Goal: Task Accomplishment & Management: Manage account settings

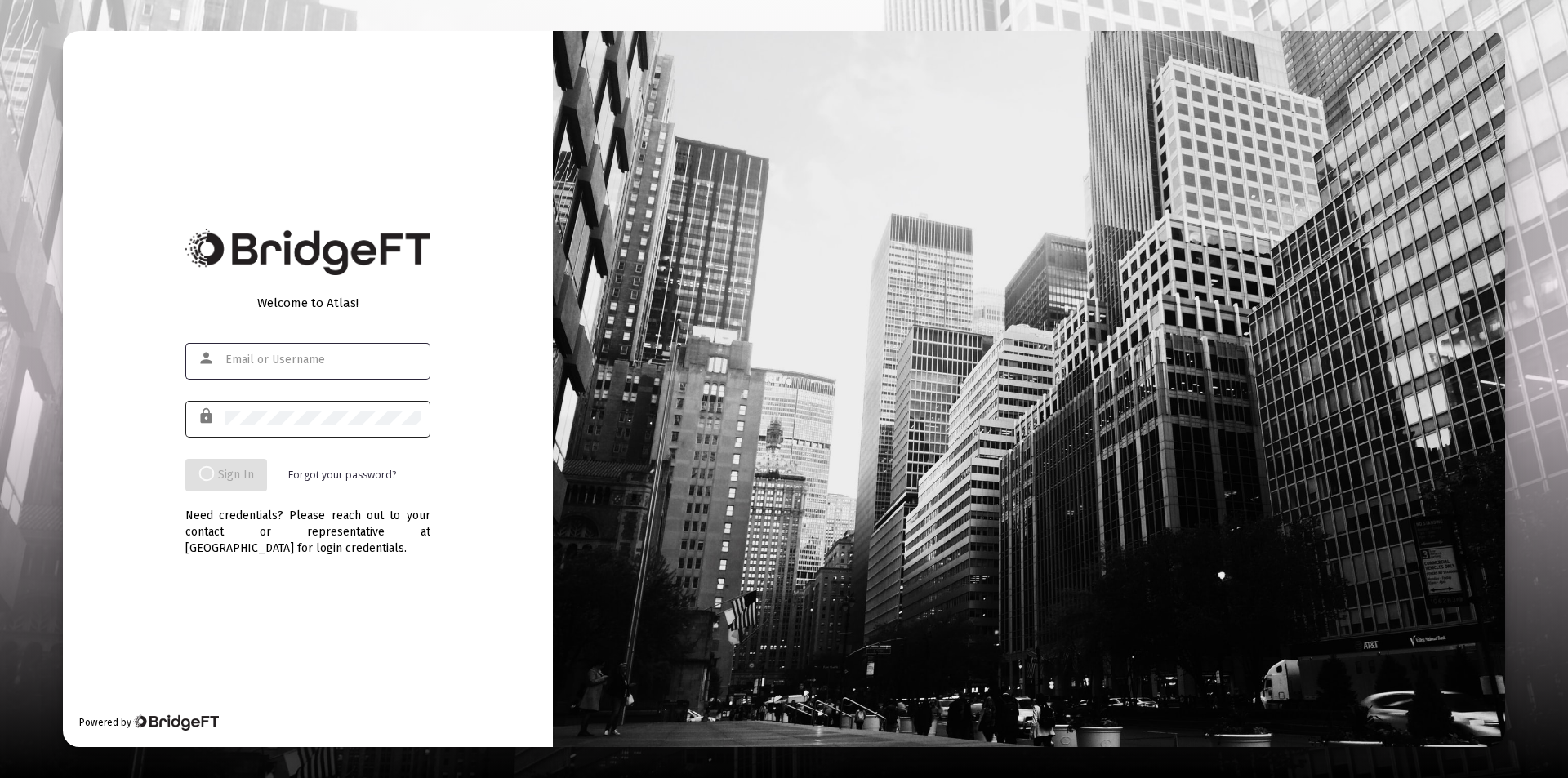
type input "[PERSON_NAME][EMAIL_ADDRESS][DOMAIN_NAME]"
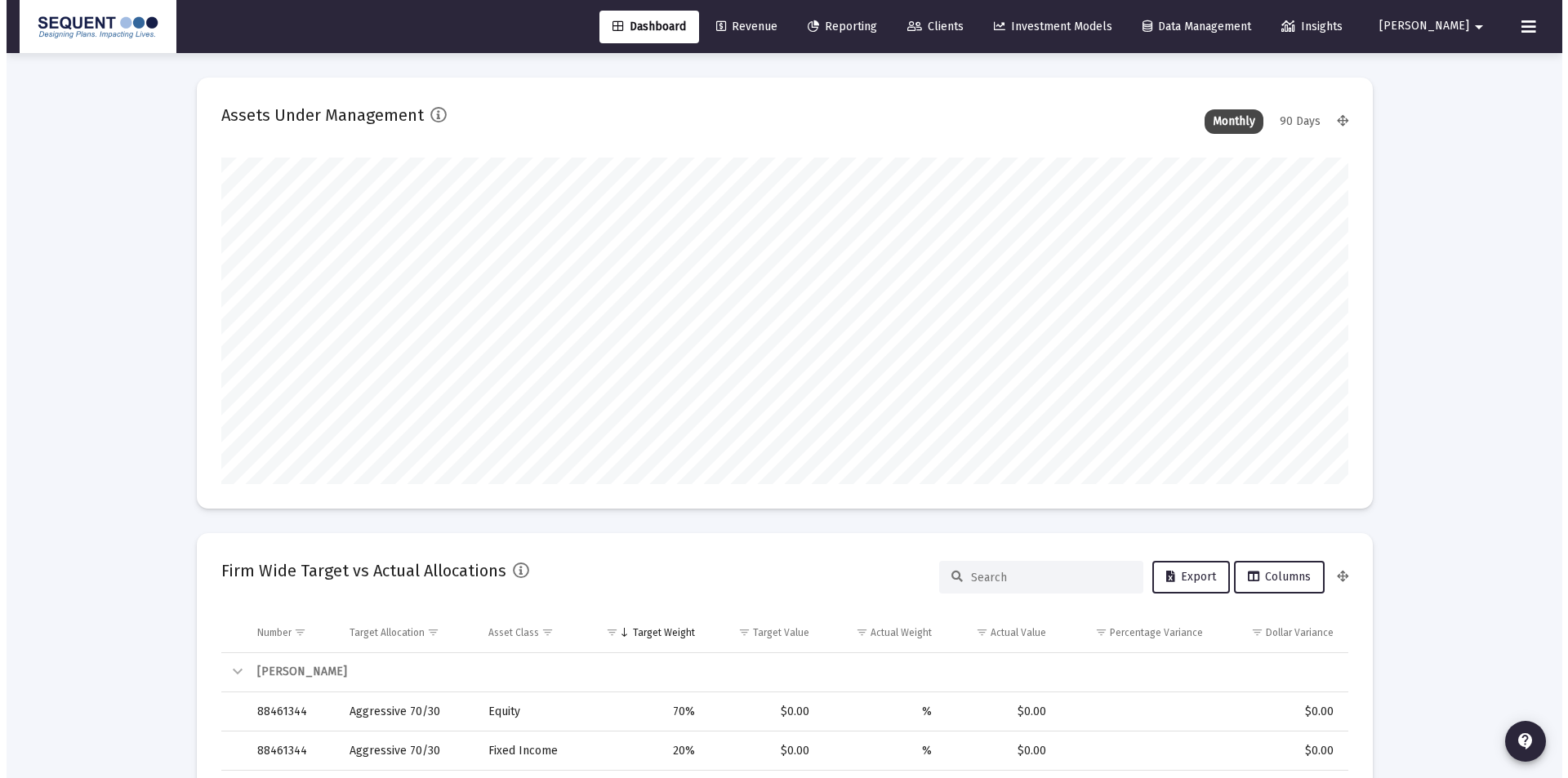
scroll to position [326, 607]
click at [957, 22] on span "Clients" at bounding box center [929, 27] width 56 height 14
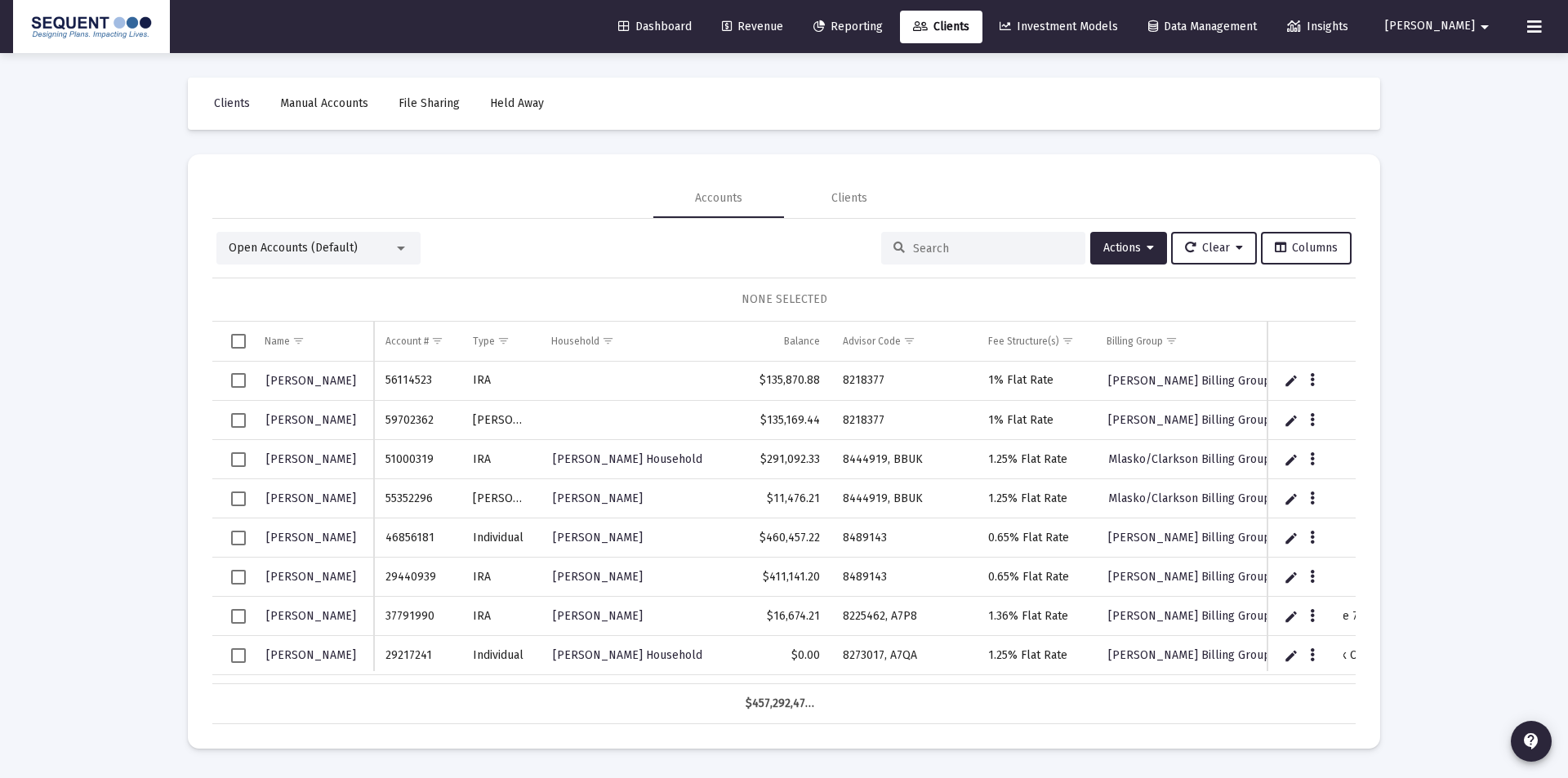
click at [951, 247] on input at bounding box center [992, 248] width 160 height 14
click at [967, 247] on input at bounding box center [992, 248] width 160 height 14
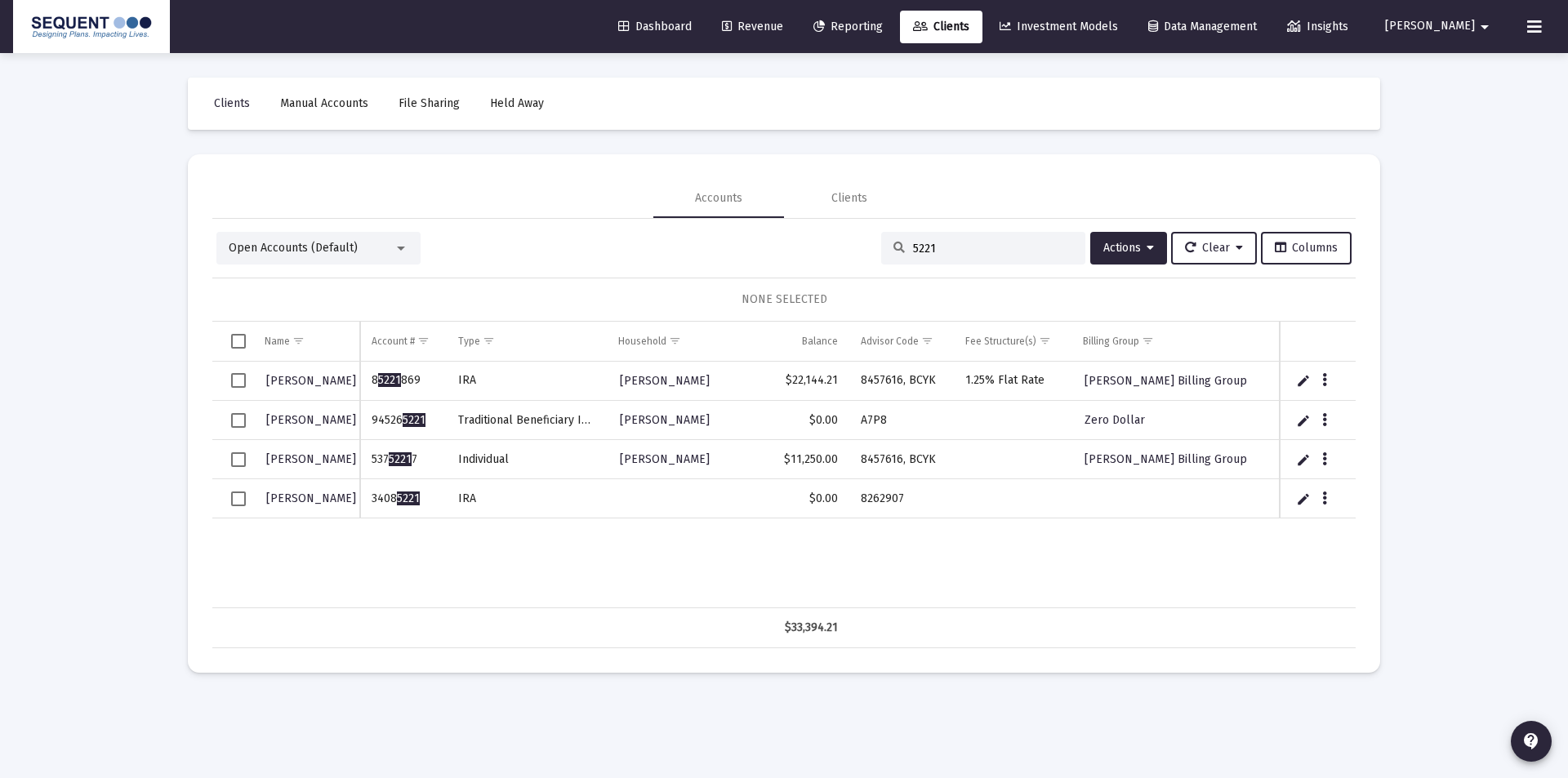
type input "5221"
drag, startPoint x: 429, startPoint y: 494, endPoint x: 367, endPoint y: 495, distance: 62.0
click at [367, 495] on td "3408 5221" at bounding box center [403, 498] width 86 height 39
copy td "3408 5221"
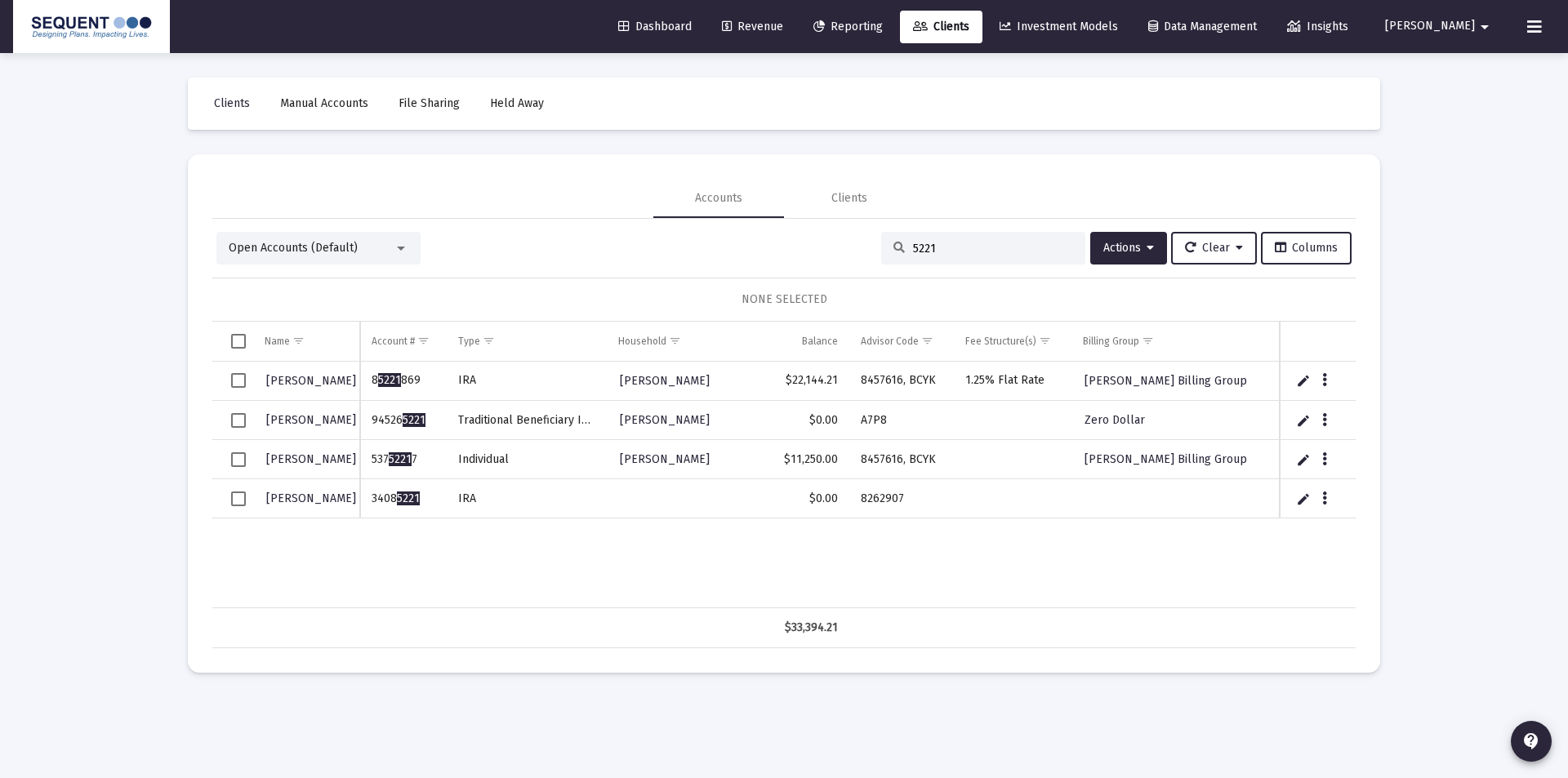
click at [920, 501] on td "8262907" at bounding box center [901, 498] width 104 height 39
drag, startPoint x: 910, startPoint y: 499, endPoint x: 856, endPoint y: 499, distance: 54.0
click at [856, 499] on td "8262907" at bounding box center [901, 498] width 104 height 39
copy td "8262907"
click at [1325, 498] on icon "Data grid" at bounding box center [1325, 499] width 5 height 20
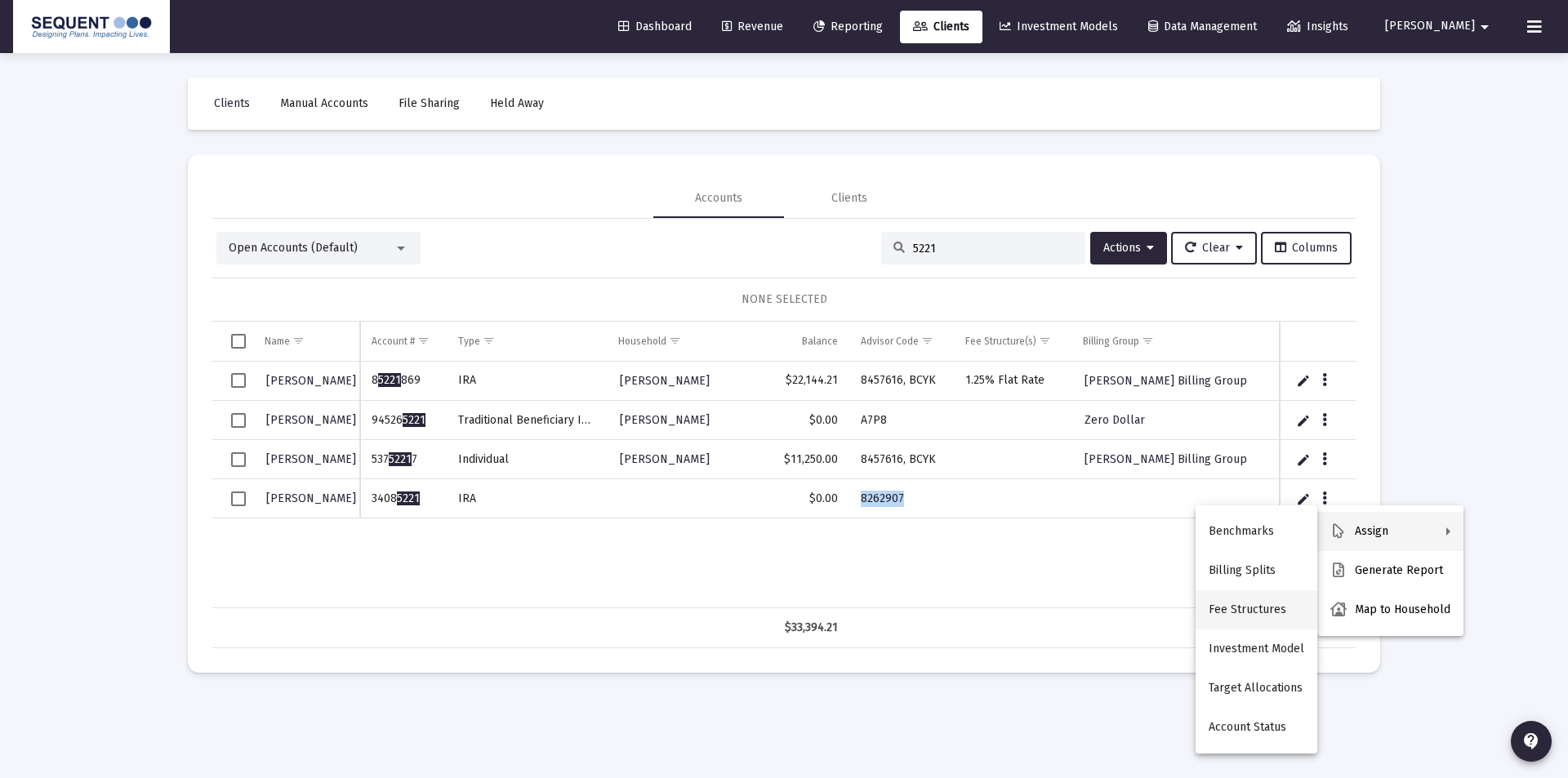
click at [1229, 611] on button "Fee Structures" at bounding box center [1256, 609] width 122 height 39
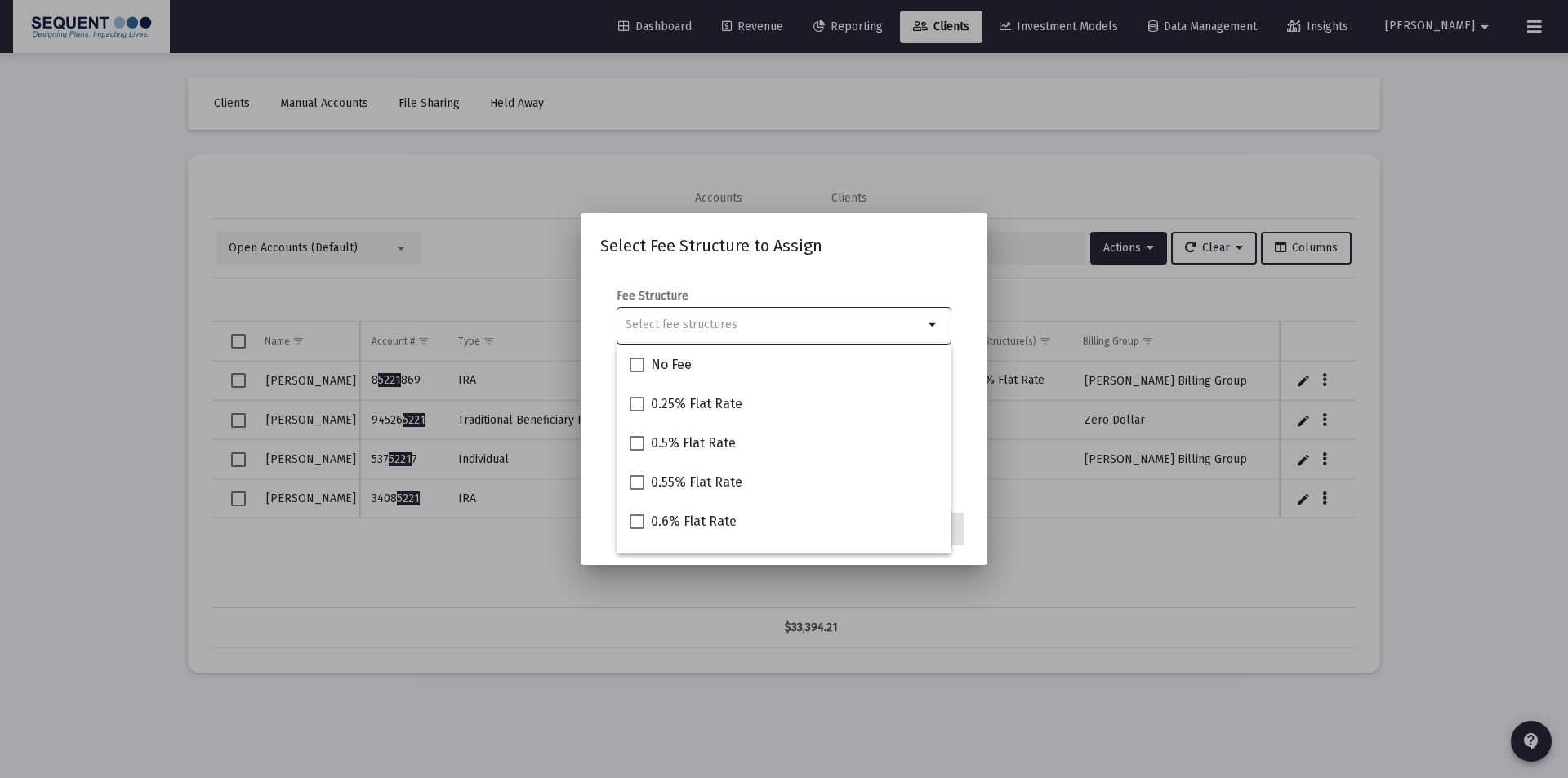
click at [742, 317] on div "Selection" at bounding box center [774, 324] width 305 height 20
click at [740, 326] on input "Selection" at bounding box center [774, 324] width 298 height 13
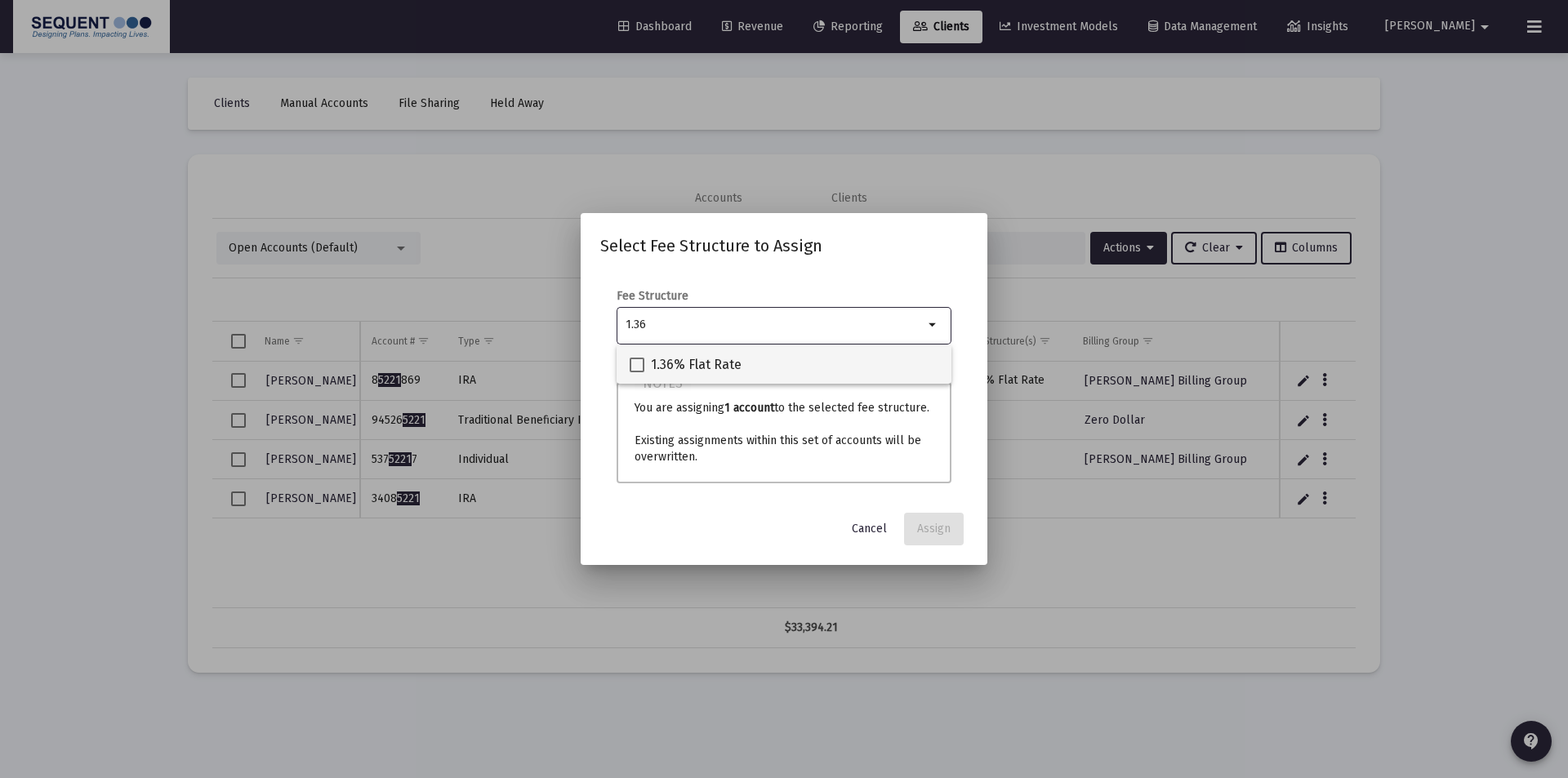
type input "1.36"
click at [639, 363] on span at bounding box center [636, 364] width 15 height 15
click at [637, 372] on input "1.36% Flat Rate" at bounding box center [636, 372] width 1 height 1
checkbox input "true"
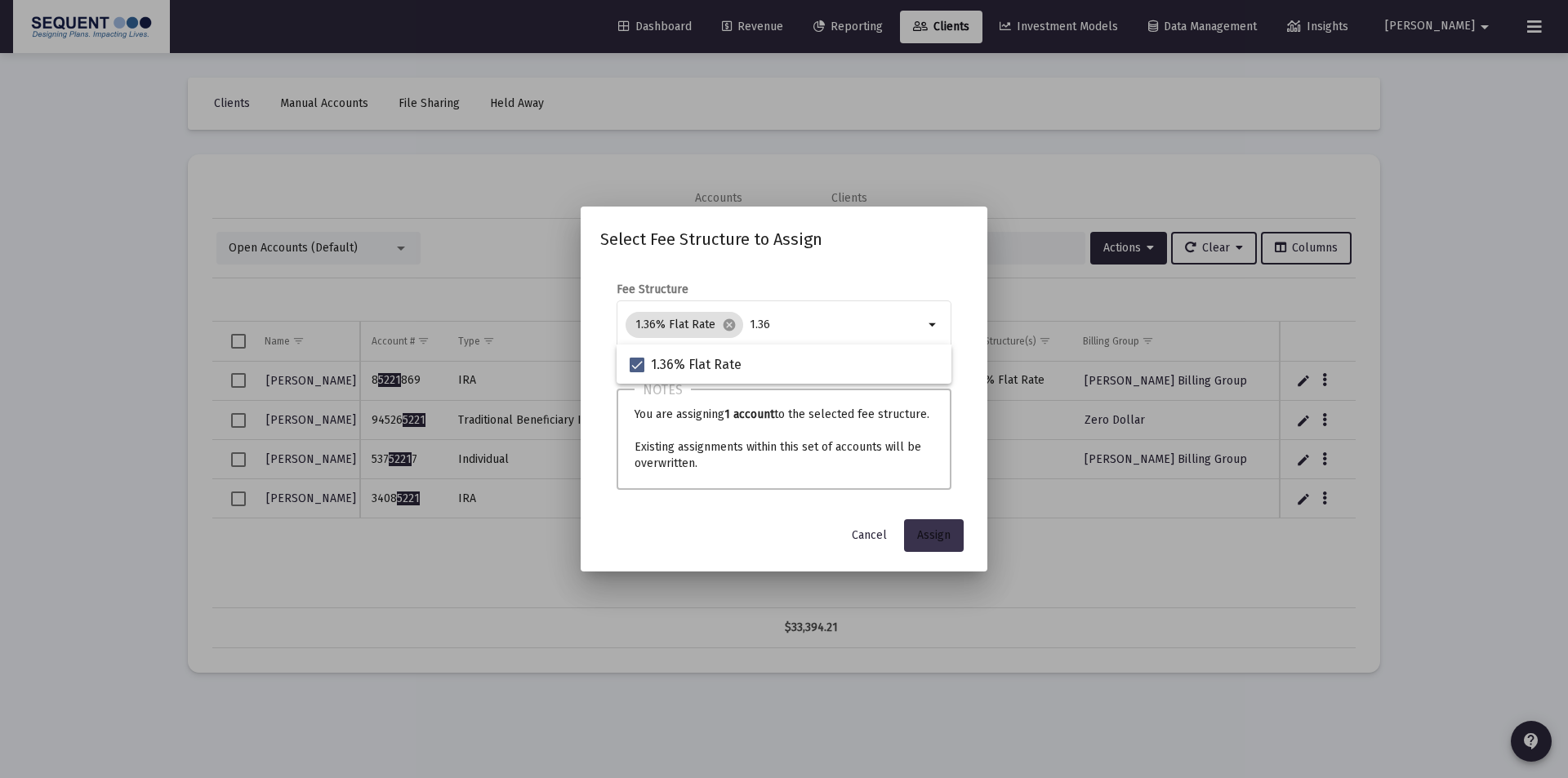
click at [922, 525] on button "Assign" at bounding box center [933, 536] width 60 height 33
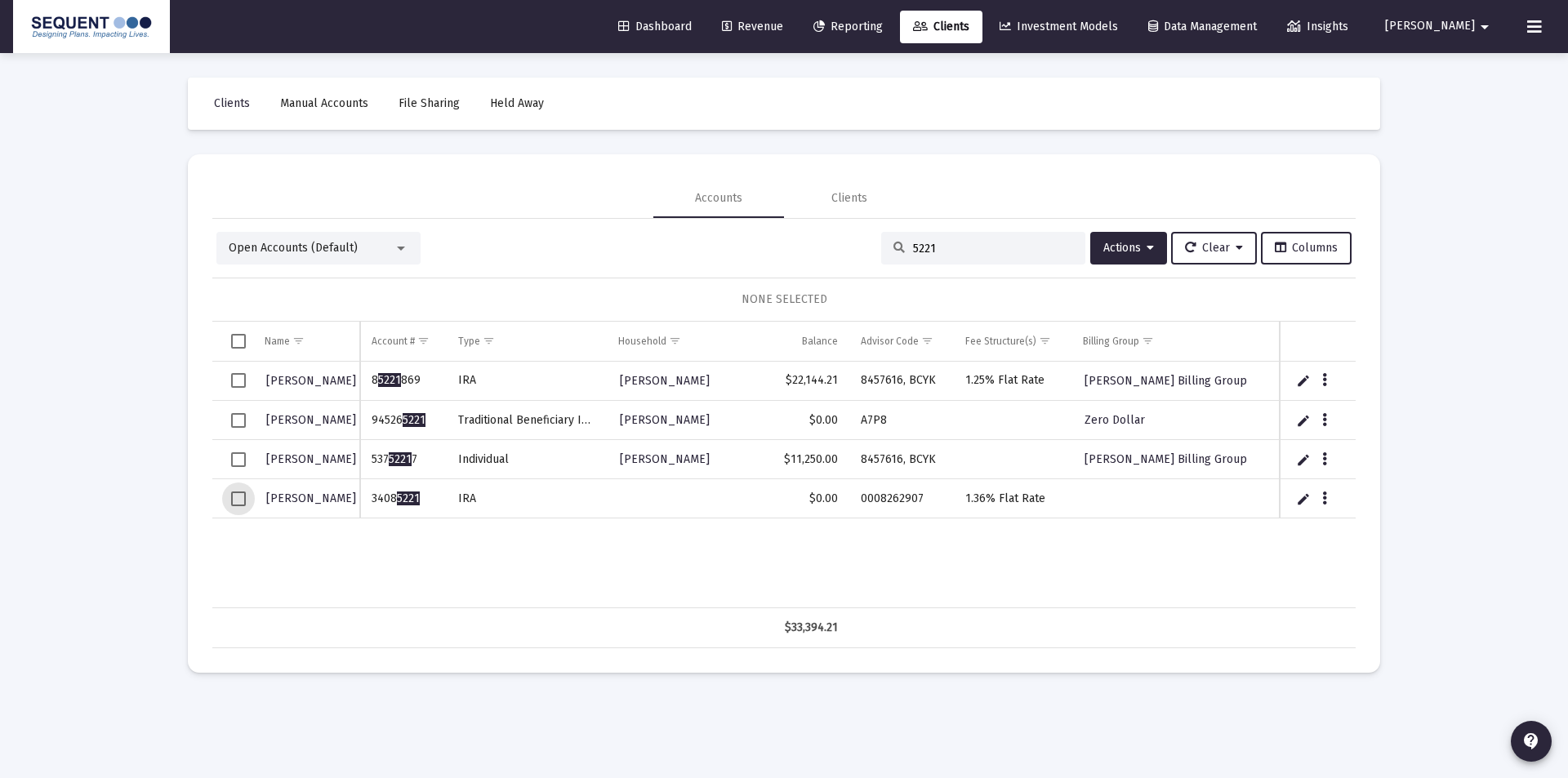
click at [241, 496] on span "Select row" at bounding box center [238, 499] width 15 height 15
click at [1123, 248] on span "Actions" at bounding box center [1128, 248] width 51 height 14
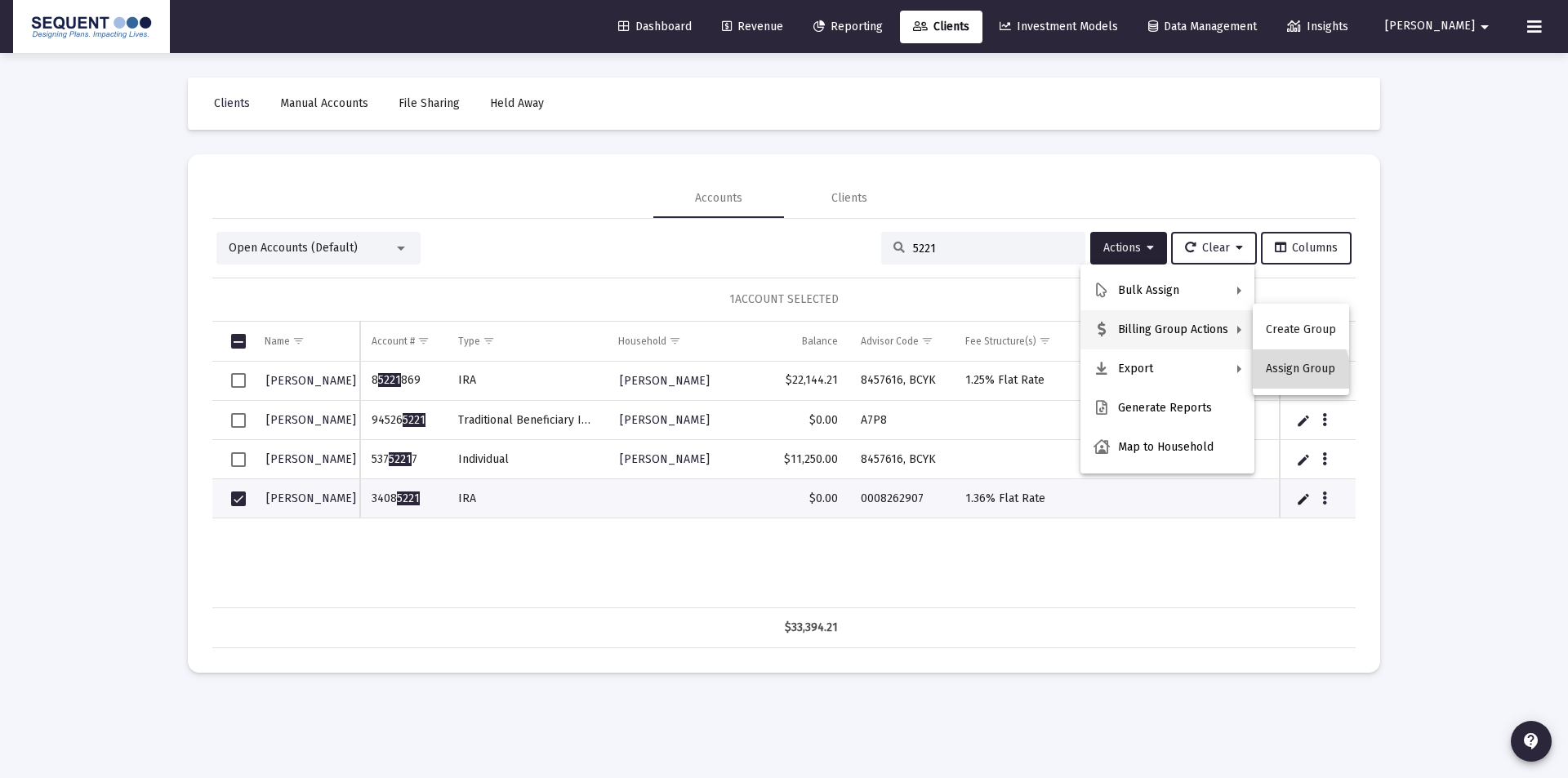
click at [1285, 376] on button "Assign Group" at bounding box center [1300, 368] width 97 height 39
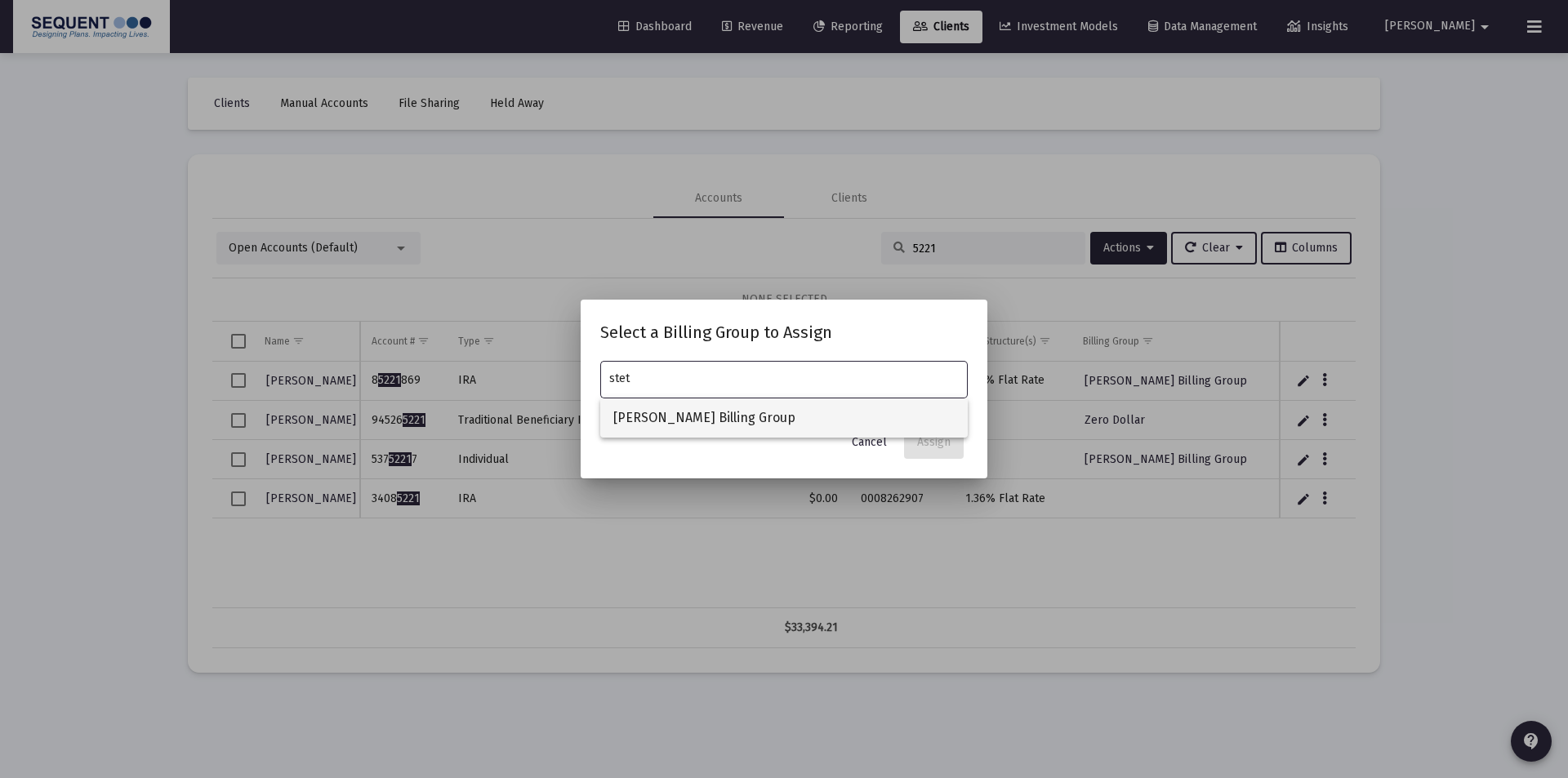
click at [660, 420] on span "[PERSON_NAME] Billing Group" at bounding box center [784, 417] width 341 height 39
type input "[PERSON_NAME] Billing Group"
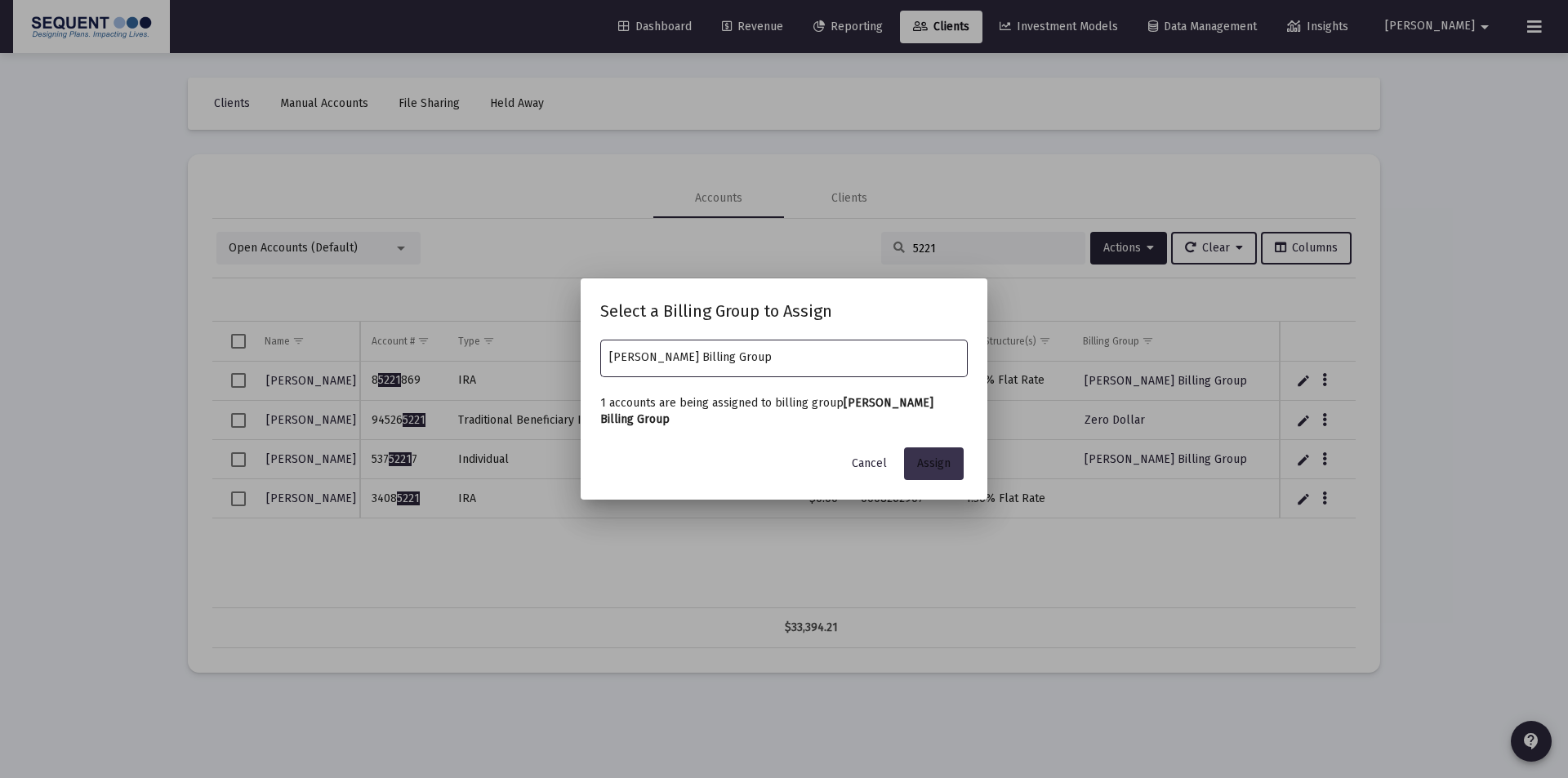
click at [916, 463] on button "Assign" at bounding box center [933, 463] width 60 height 33
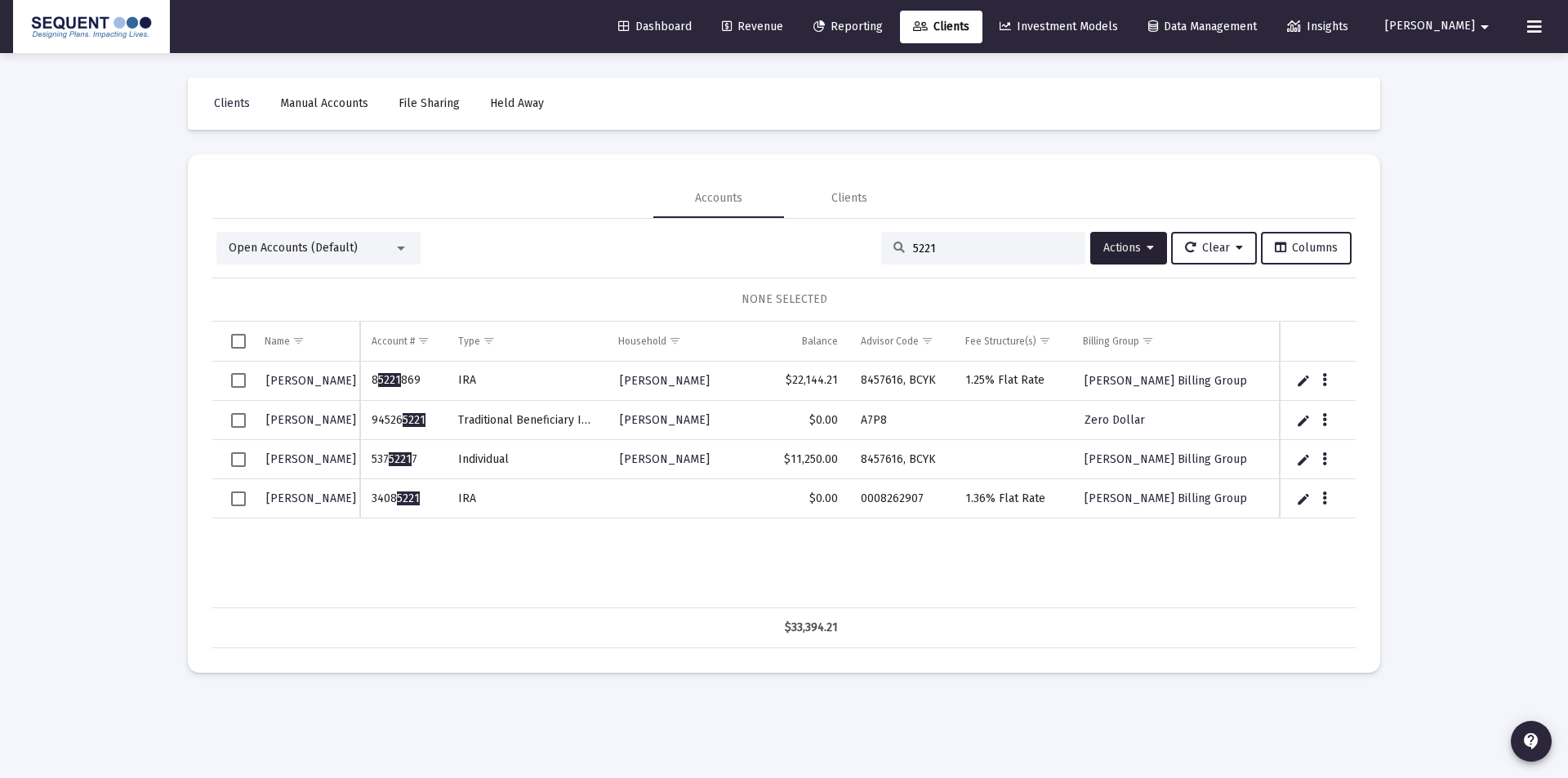
drag, startPoint x: 921, startPoint y: 248, endPoint x: 840, endPoint y: 250, distance: 81.0
click at [840, 250] on div "Open Accounts (Default) 5221 Actions Clear Columns" at bounding box center [784, 248] width 1135 height 33
drag, startPoint x: 935, startPoint y: 246, endPoint x: 848, endPoint y: 235, distance: 87.7
click at [848, 235] on div "Open Accounts (Default) 5221 Actions Clear Columns" at bounding box center [784, 248] width 1135 height 33
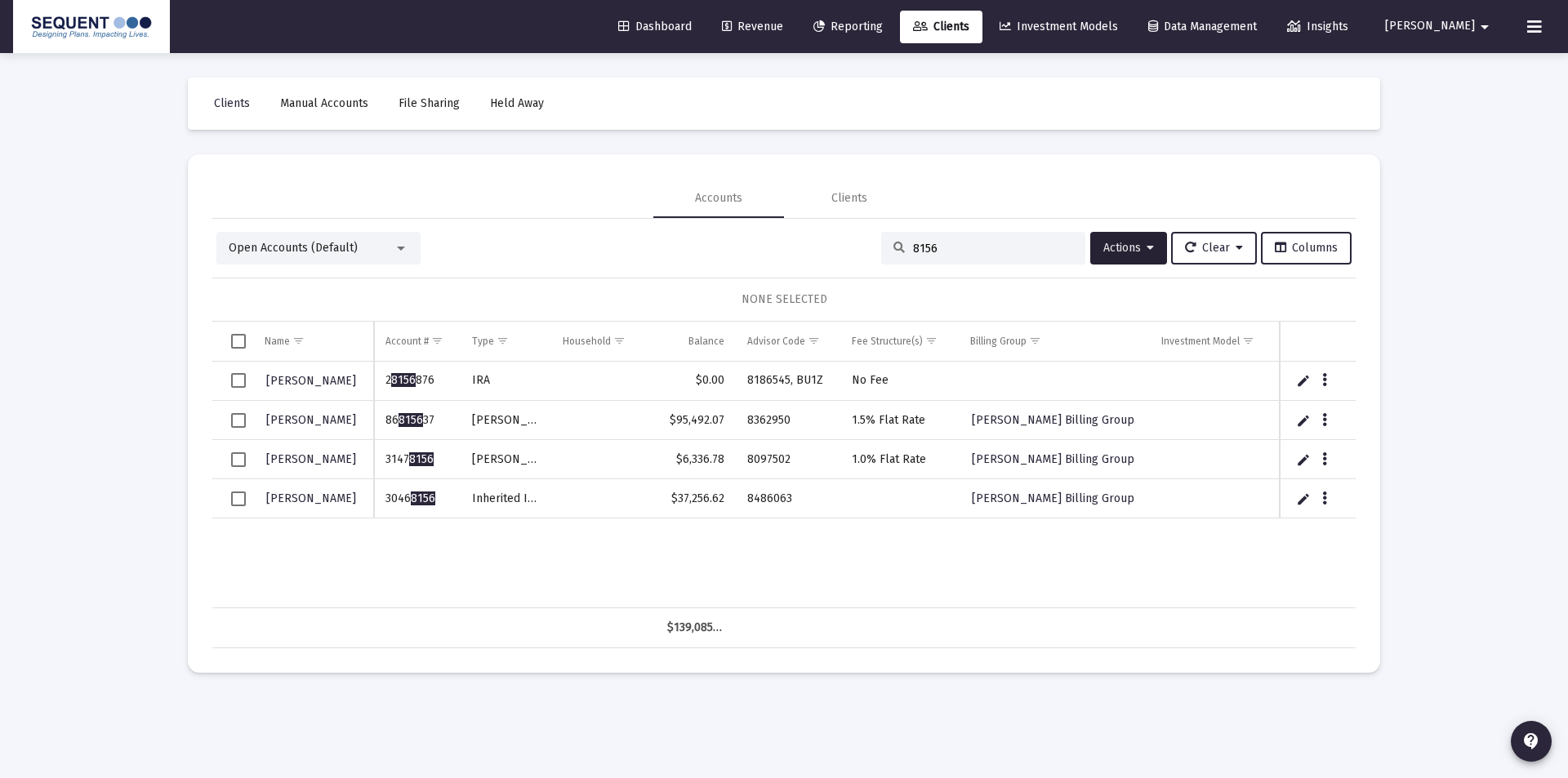
type input "8156"
drag, startPoint x: 438, startPoint y: 493, endPoint x: 385, endPoint y: 504, distance: 54.1
click at [385, 504] on td "3046 8156" at bounding box center [417, 498] width 87 height 39
copy td "3046 8156"
click at [790, 489] on td "8486063" at bounding box center [787, 498] width 104 height 39
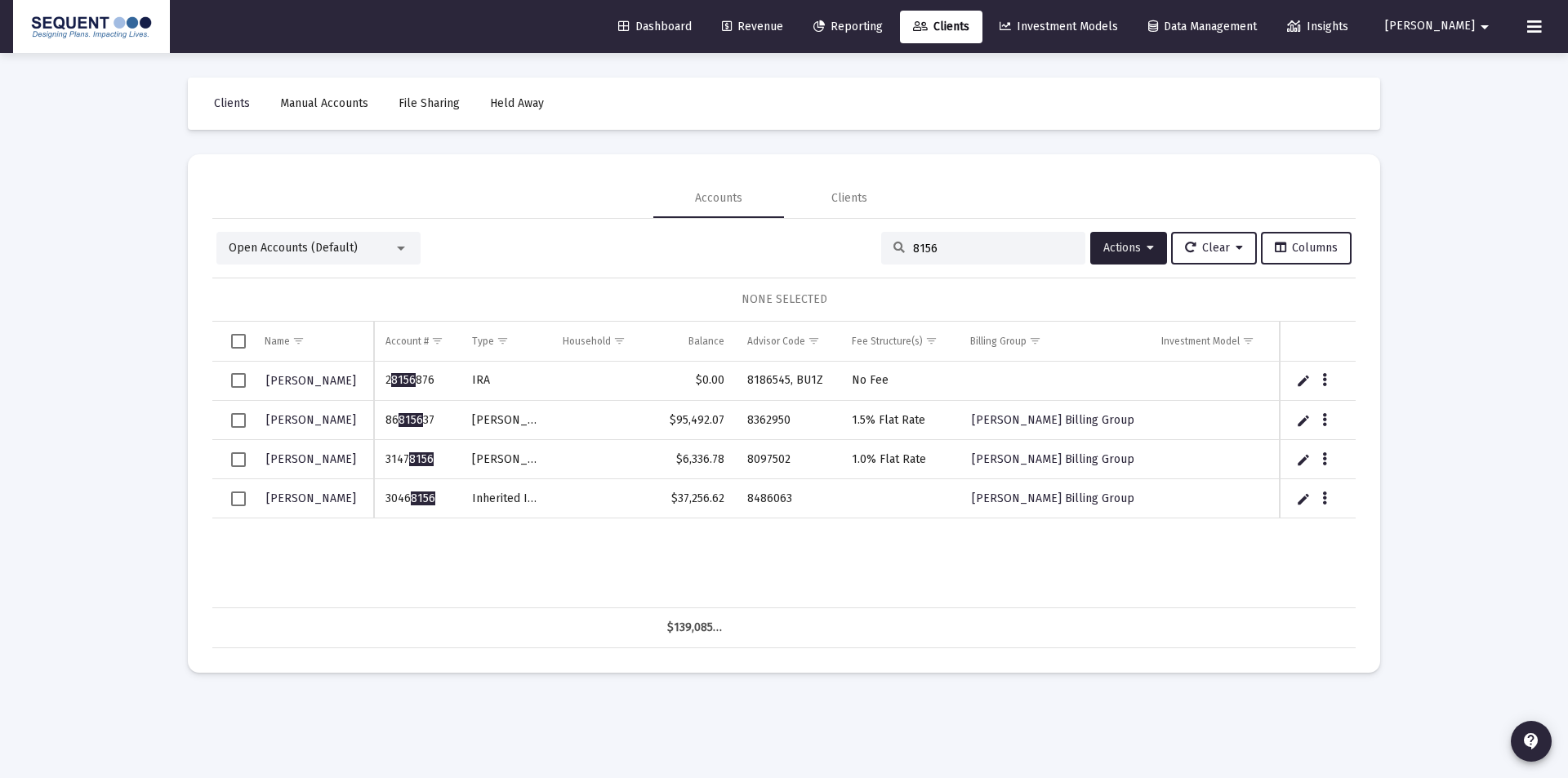
drag, startPoint x: 809, startPoint y: 505, endPoint x: 728, endPoint y: 498, distance: 81.3
click at [728, 498] on tr "[PERSON_NAME] 3046 8156 Inherited IRA $37,256.62 8486063 [PERSON_NAME] Billing …" at bounding box center [784, 498] width 1144 height 39
copy tr "8486063"
click at [1326, 495] on button "Data grid" at bounding box center [1324, 498] width 15 height 15
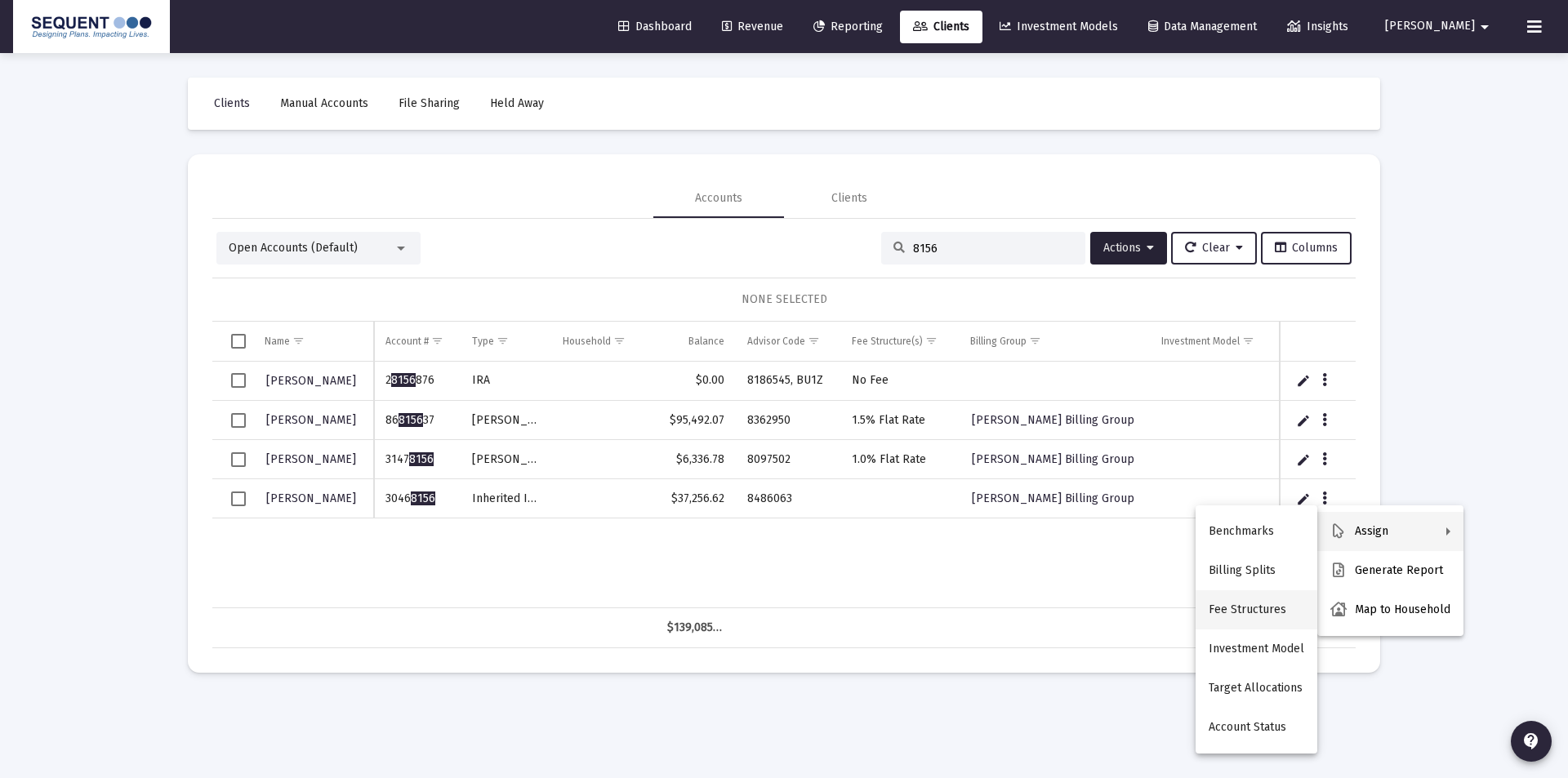
click at [1260, 609] on button "Fee Structures" at bounding box center [1256, 609] width 122 height 39
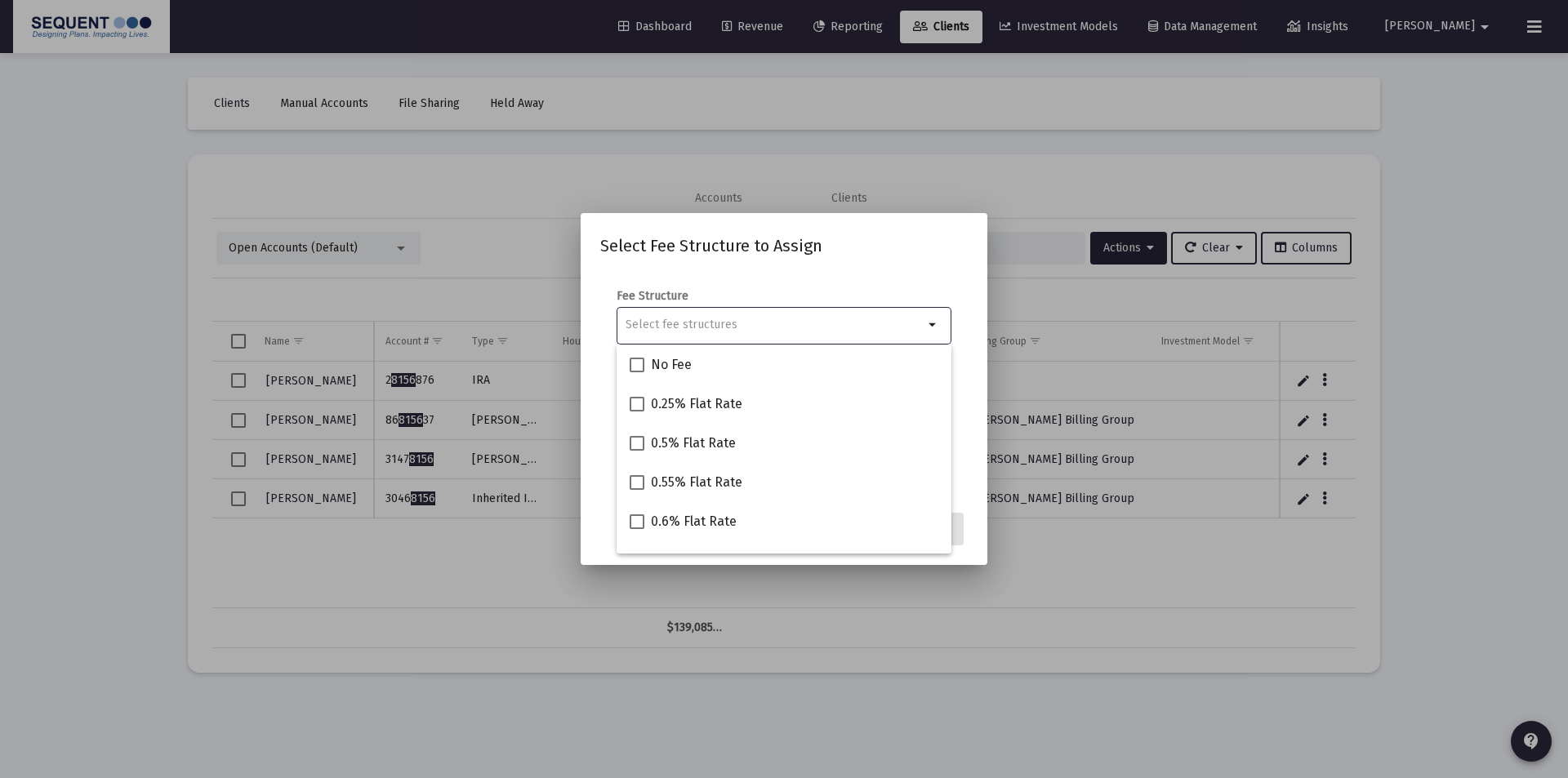
click at [746, 322] on input "Selection" at bounding box center [774, 324] width 298 height 13
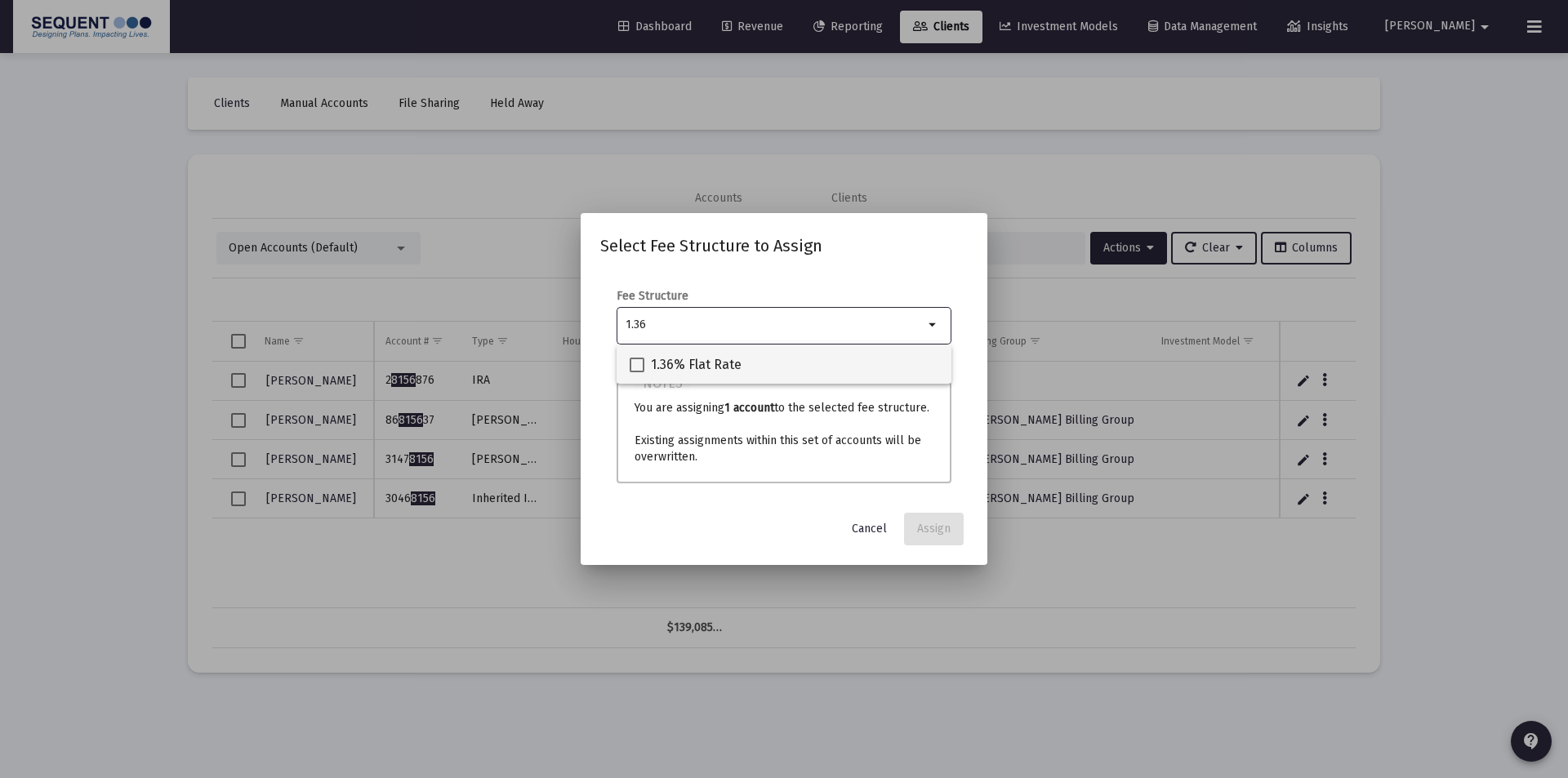
type input "1.36"
click at [666, 365] on span "1.36% Flat Rate" at bounding box center [696, 365] width 91 height 20
click at [637, 372] on input "1.36% Flat Rate" at bounding box center [636, 372] width 1 height 1
checkbox input "true"
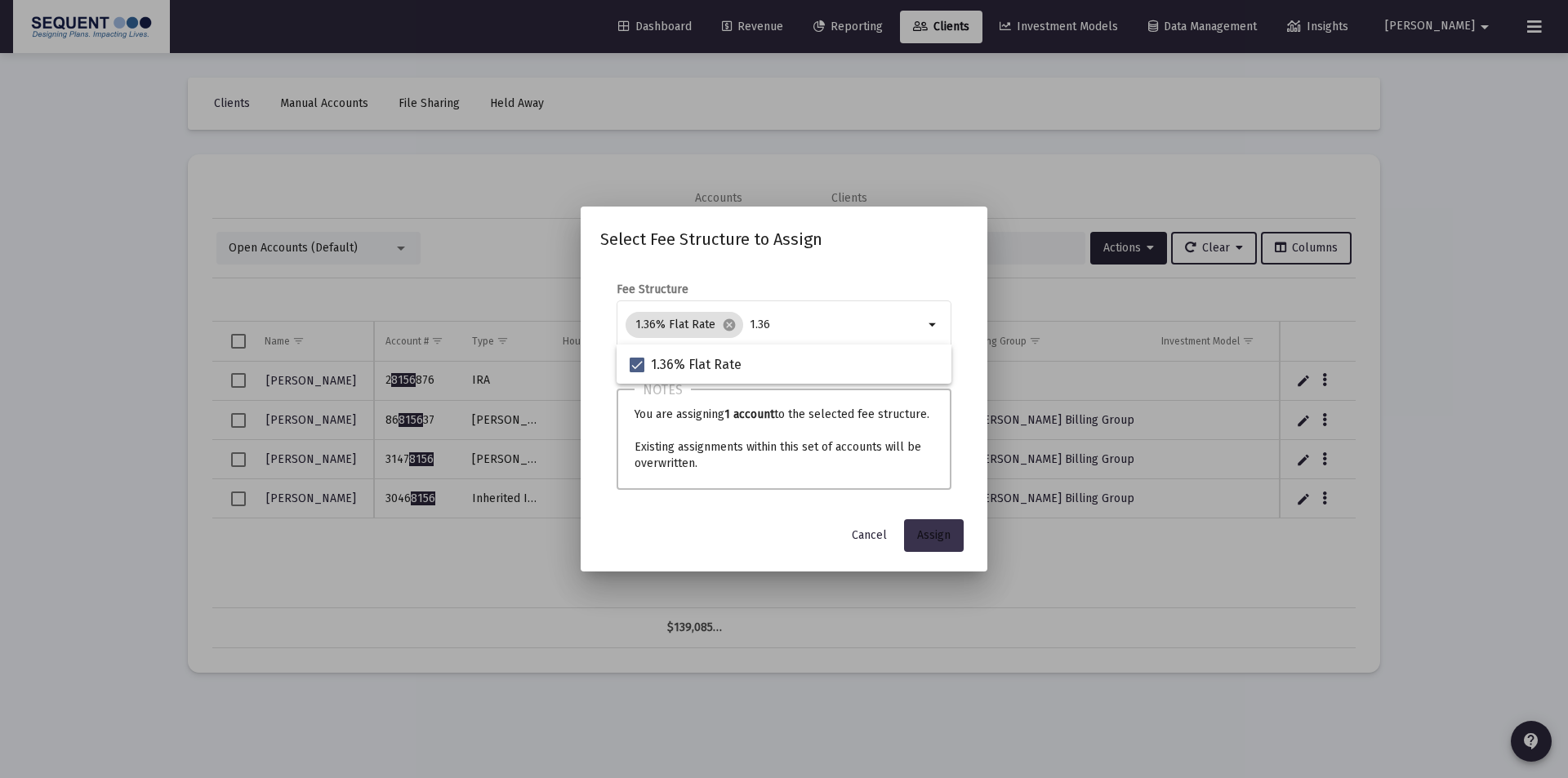
click at [928, 534] on span "Assign" at bounding box center [934, 535] width 34 height 14
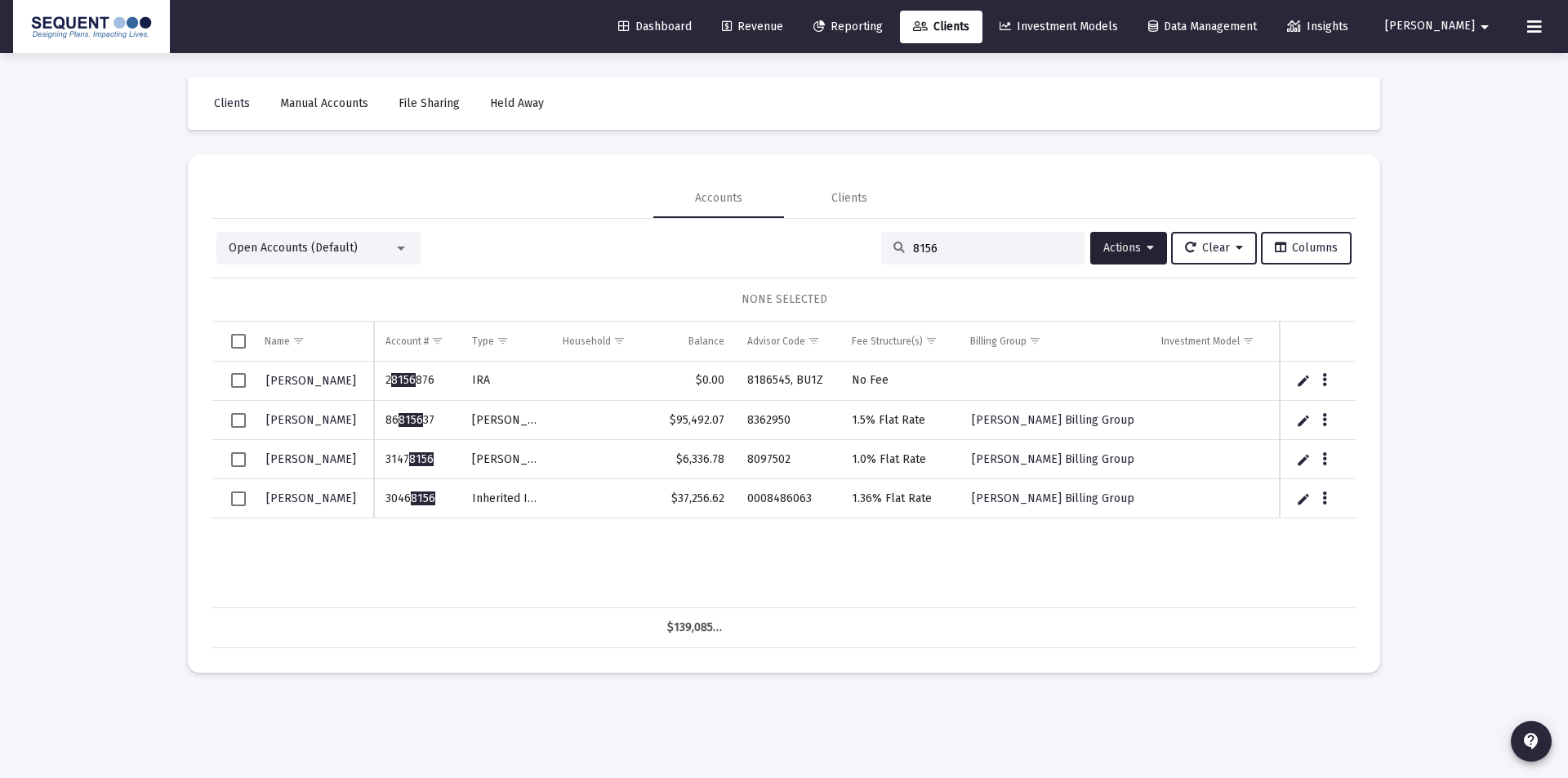
drag, startPoint x: 986, startPoint y: 247, endPoint x: 731, endPoint y: 237, distance: 255.2
click at [731, 237] on div "Open Accounts (Default) 8156 Actions Clear Columns" at bounding box center [784, 248] width 1135 height 33
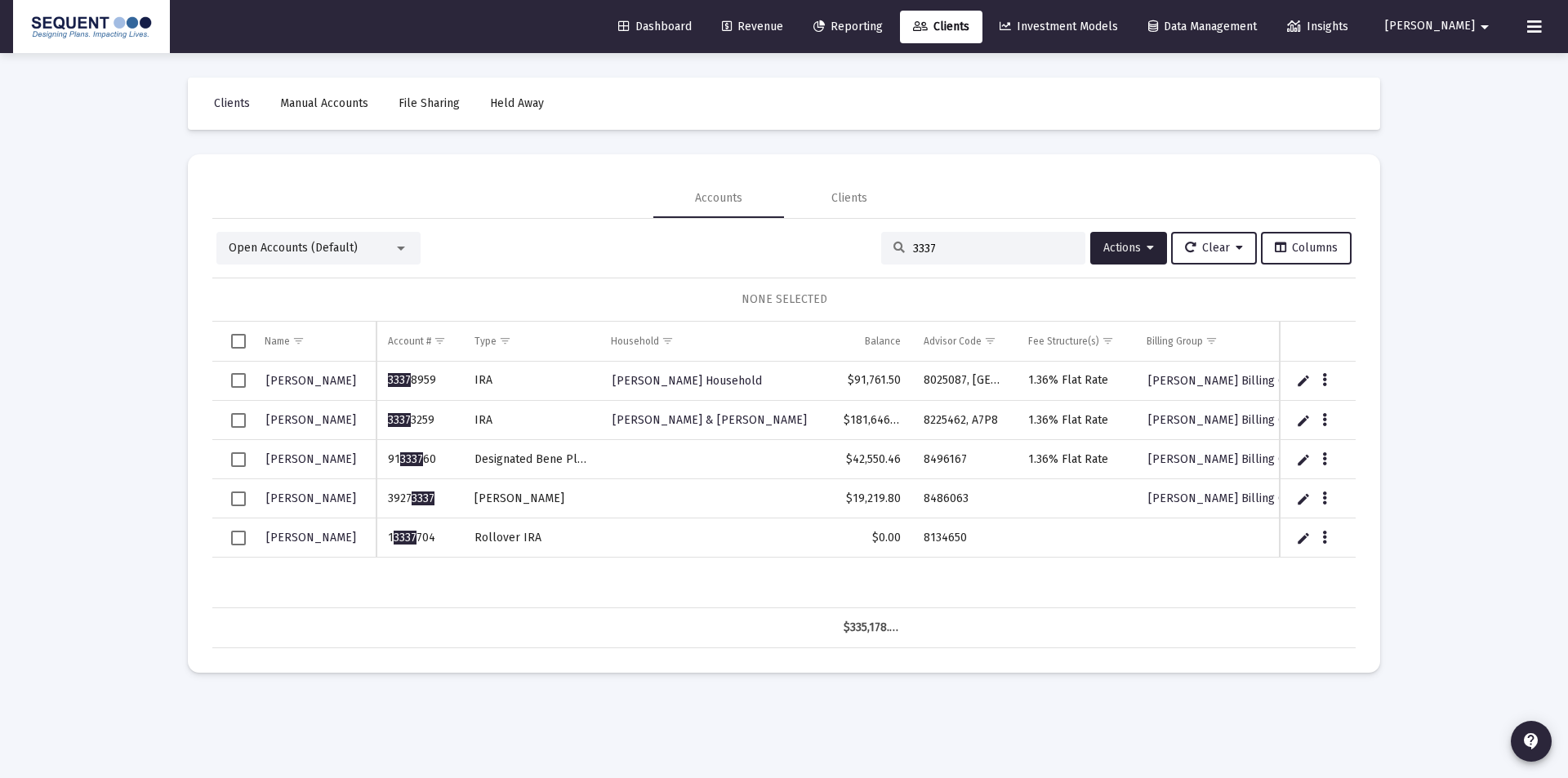
type input "3337"
drag, startPoint x: 435, startPoint y: 494, endPoint x: 388, endPoint y: 498, distance: 47.2
click at [388, 498] on td "3927 3337" at bounding box center [419, 498] width 86 height 39
copy td "3927 3337"
click at [421, 516] on td "3927 3337" at bounding box center [419, 498] width 86 height 39
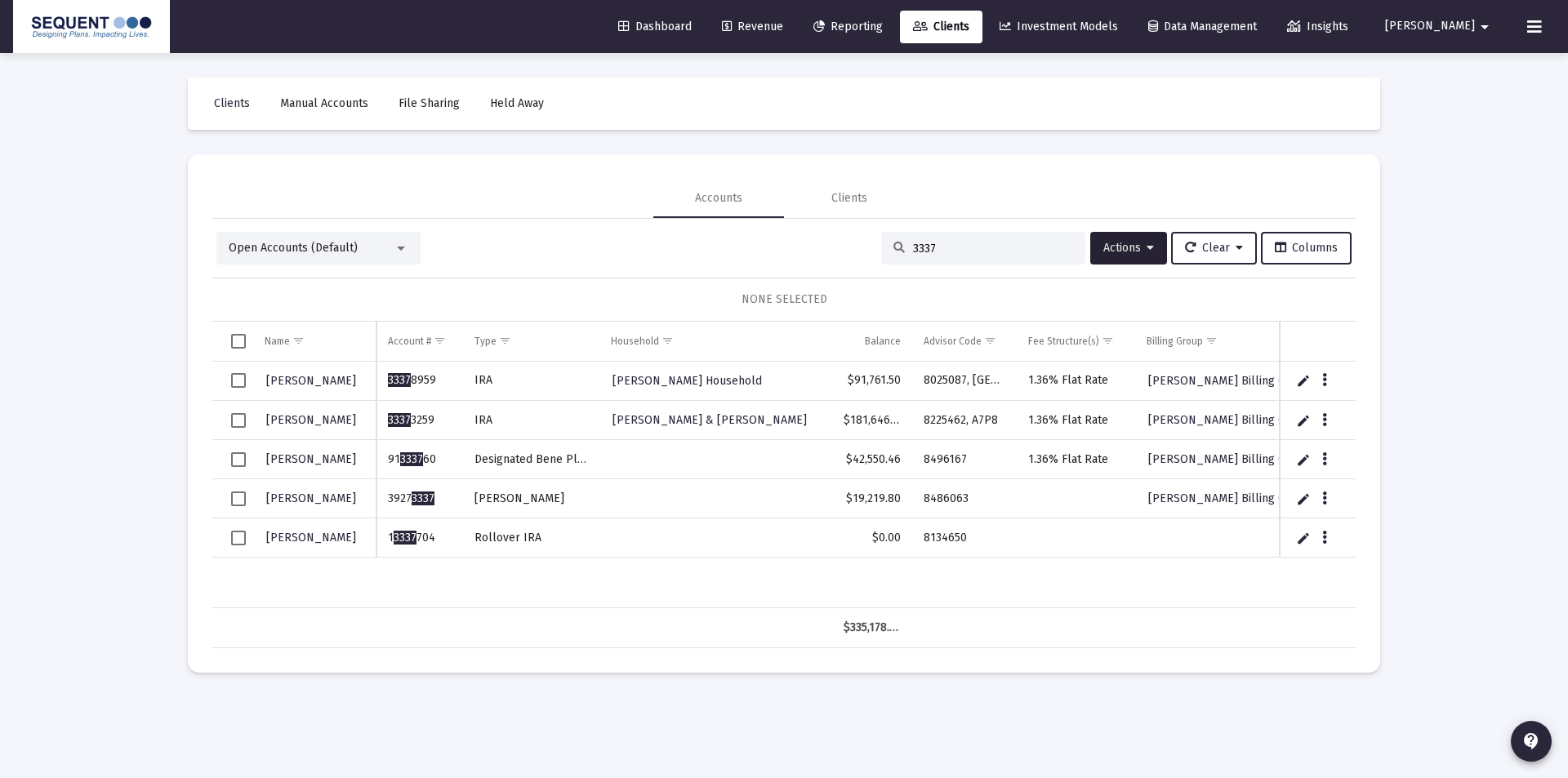
drag, startPoint x: 444, startPoint y: 496, endPoint x: 376, endPoint y: 493, distance: 68.1
click at [376, 493] on td "3927 3337" at bounding box center [419, 498] width 86 height 39
copy td "3927 3337"
click at [1320, 495] on button "Data grid" at bounding box center [1324, 498] width 15 height 15
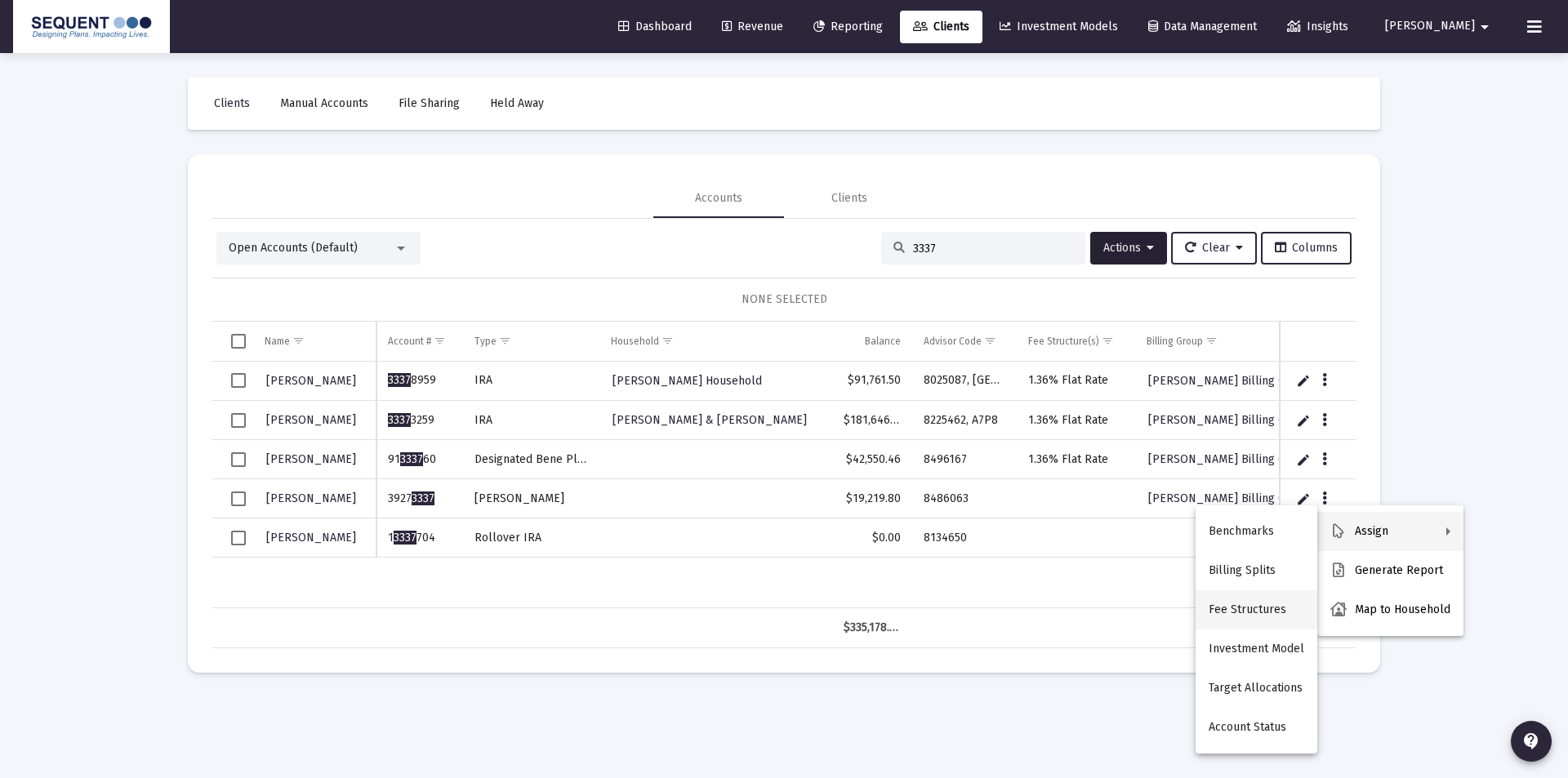
click at [1245, 613] on button "Fee Structures" at bounding box center [1256, 609] width 122 height 39
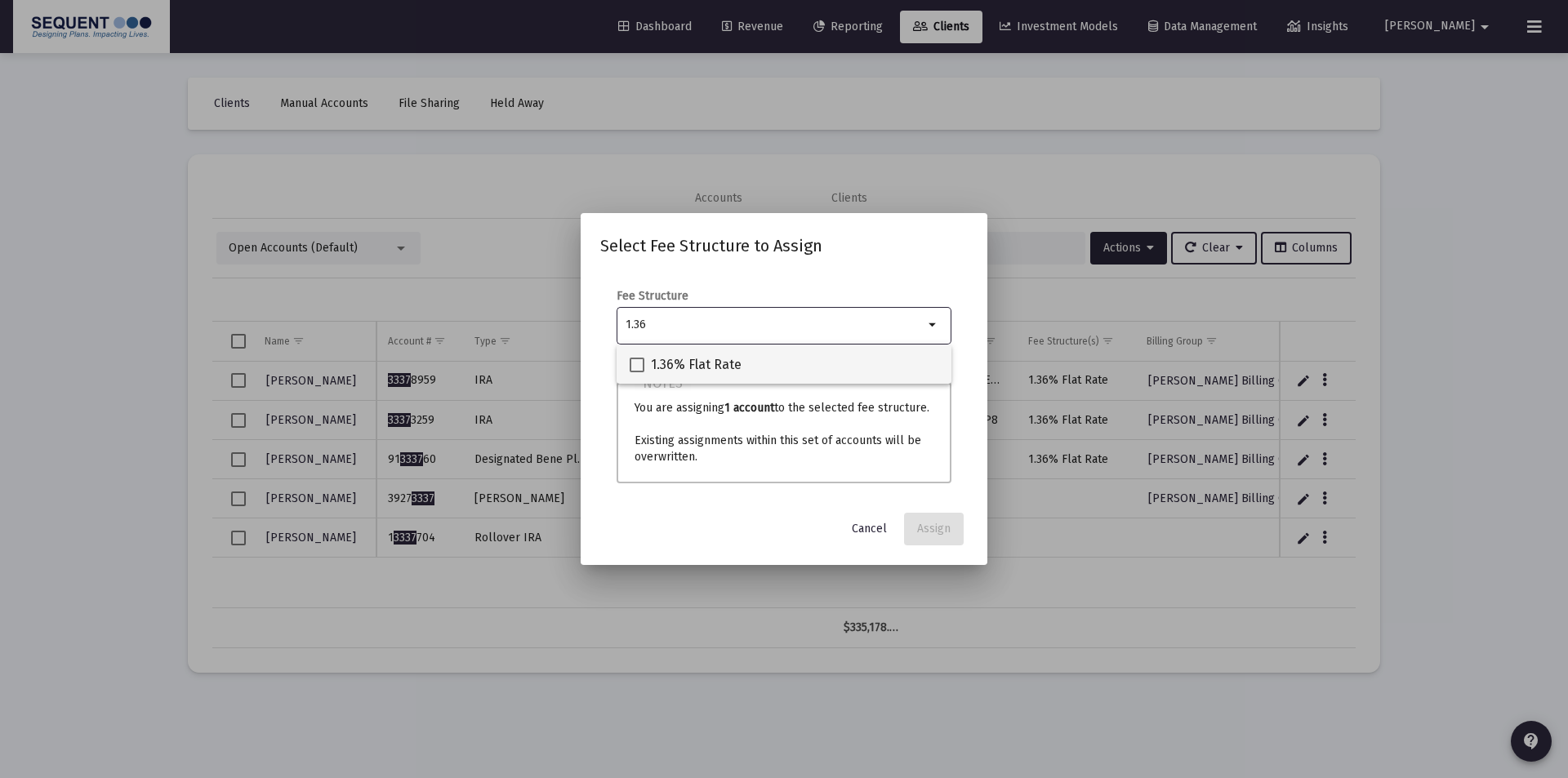
type input "1.36"
drag, startPoint x: 724, startPoint y: 373, endPoint x: 739, endPoint y: 373, distance: 15.0
click at [724, 372] on span "1.36% Flat Rate" at bounding box center [696, 365] width 91 height 20
click at [637, 372] on input "1.36% Flat Rate" at bounding box center [636, 372] width 1 height 1
checkbox input "true"
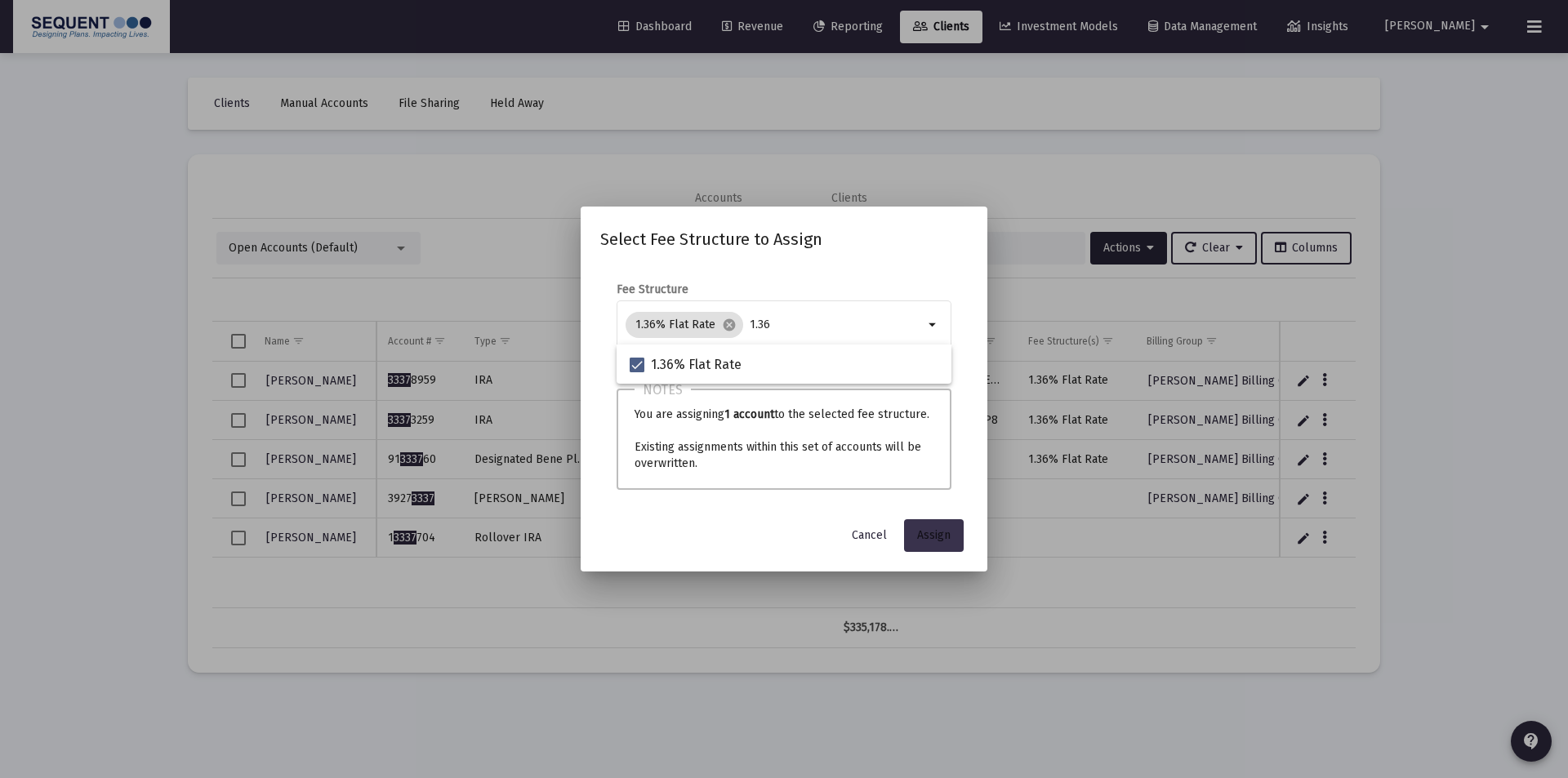
click at [948, 527] on button "Assign" at bounding box center [933, 536] width 60 height 33
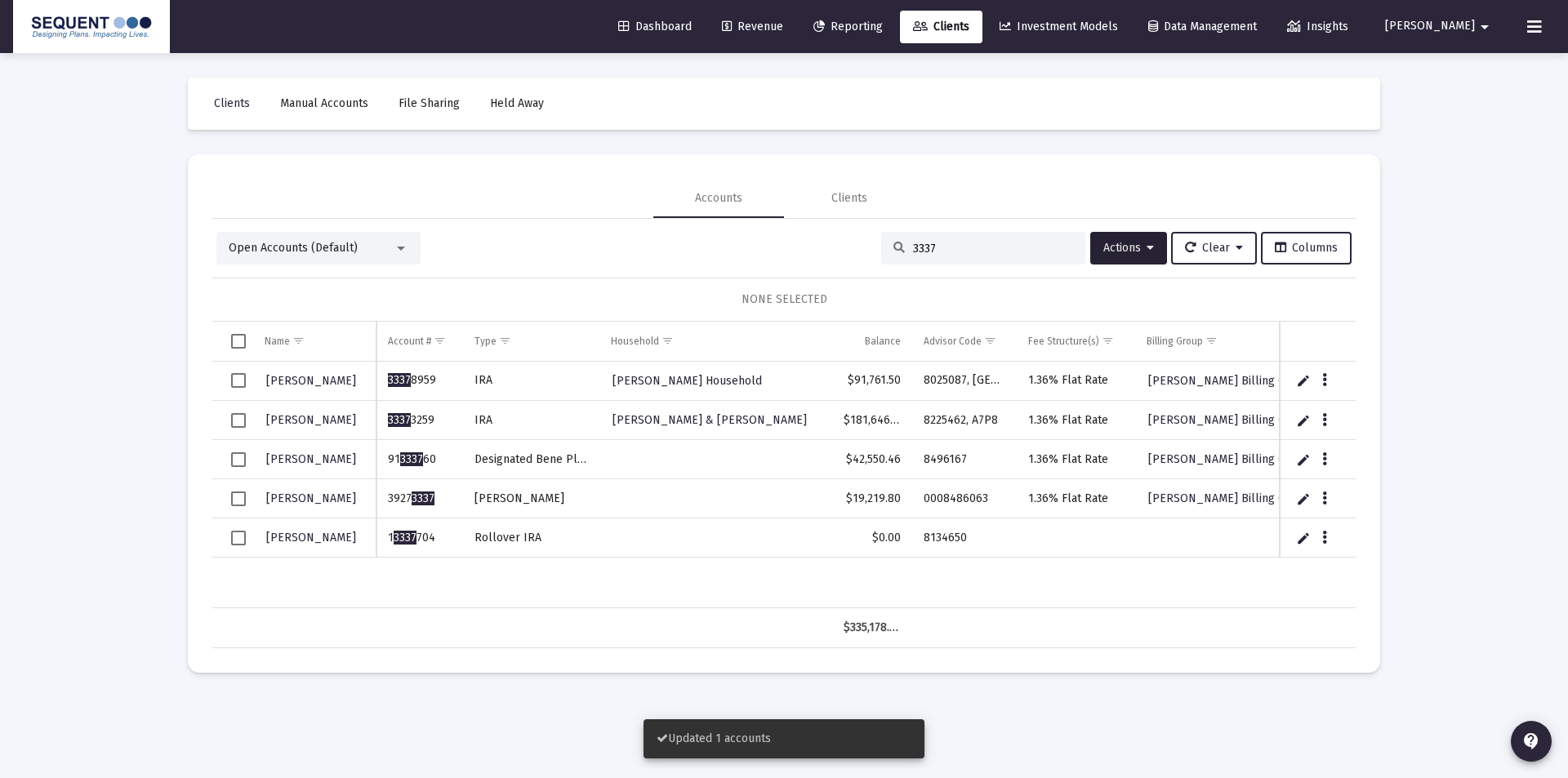
drag, startPoint x: 979, startPoint y: 247, endPoint x: 859, endPoint y: 245, distance: 120.0
click at [859, 245] on div "Open Accounts (Default) 3337 Actions Clear Columns" at bounding box center [784, 248] width 1135 height 33
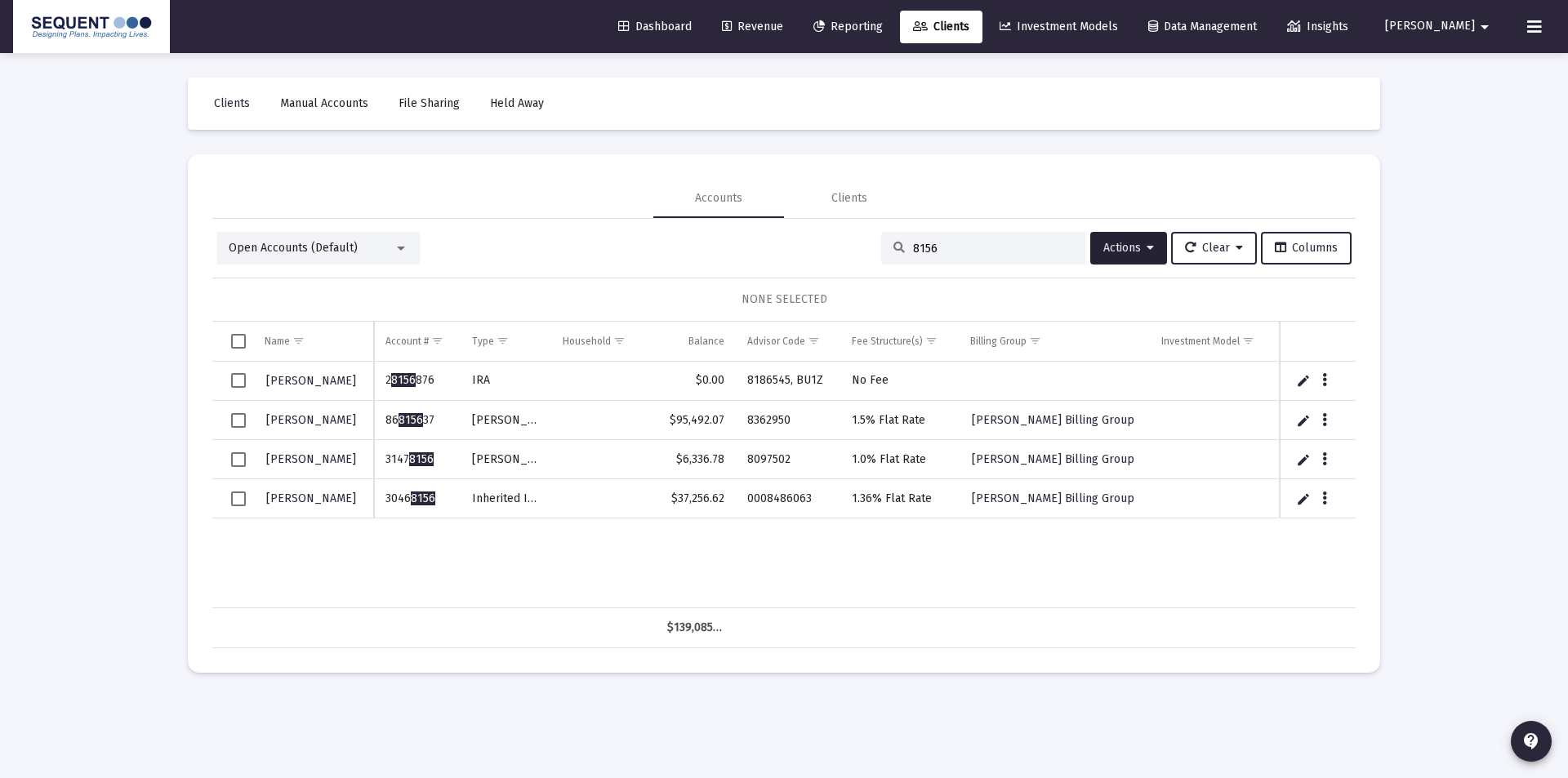
drag, startPoint x: 940, startPoint y: 248, endPoint x: 845, endPoint y: 251, distance: 95.0
click at [845, 251] on div "Open Accounts (Default) 8156 Actions Clear Columns" at bounding box center [784, 248] width 1135 height 33
type input "8156"
click at [931, 252] on input "8156" at bounding box center [992, 248] width 160 height 14
click at [922, 253] on input "8156" at bounding box center [992, 248] width 160 height 14
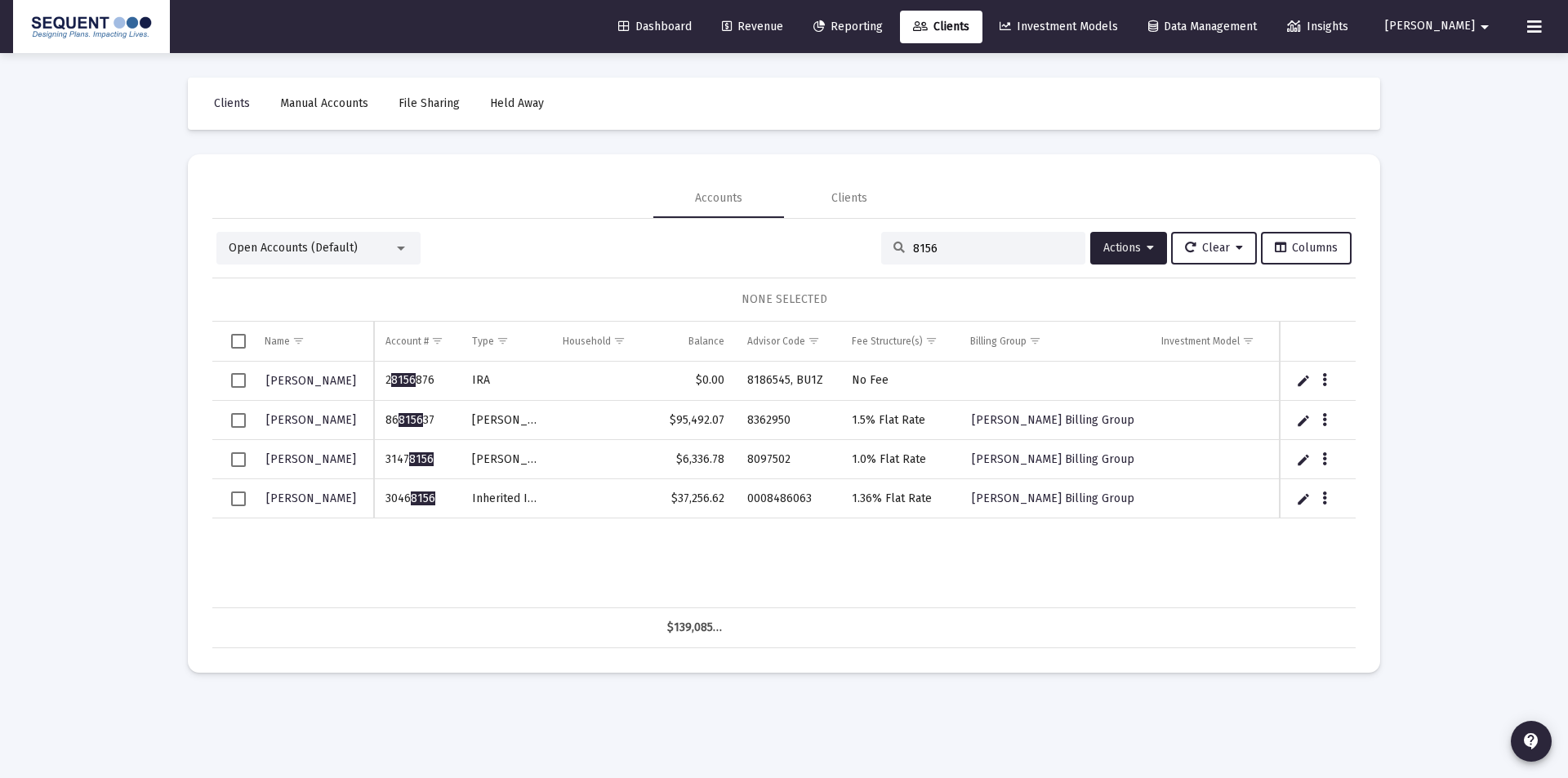
click at [923, 252] on input "8156" at bounding box center [992, 248] width 160 height 14
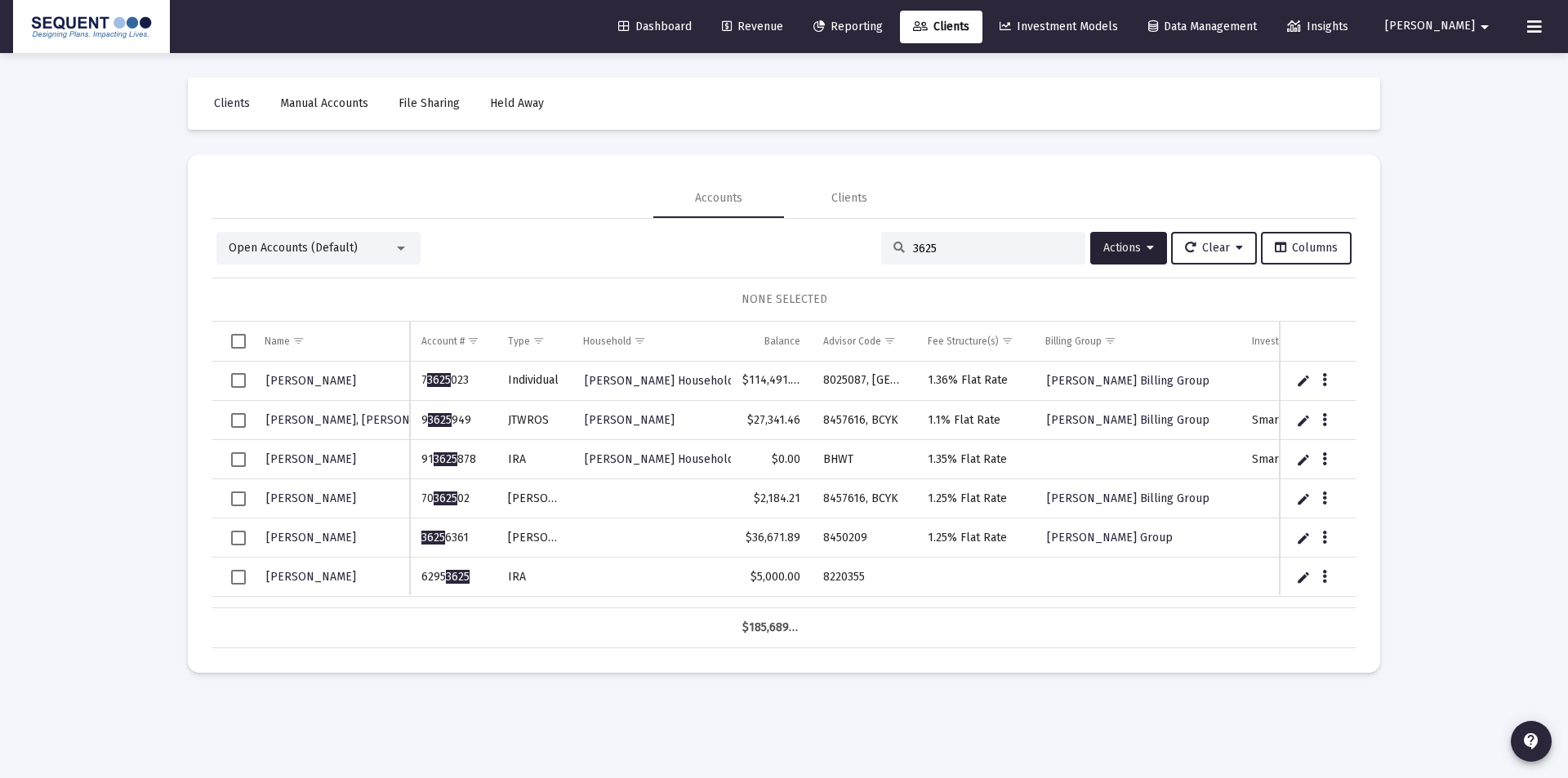
type input "3625"
drag, startPoint x: 477, startPoint y: 575, endPoint x: 422, endPoint y: 575, distance: 55.0
click at [422, 575] on td "6295 3625" at bounding box center [453, 576] width 86 height 39
copy td "6295 3625"
drag, startPoint x: 881, startPoint y: 574, endPoint x: 826, endPoint y: 581, distance: 55.4
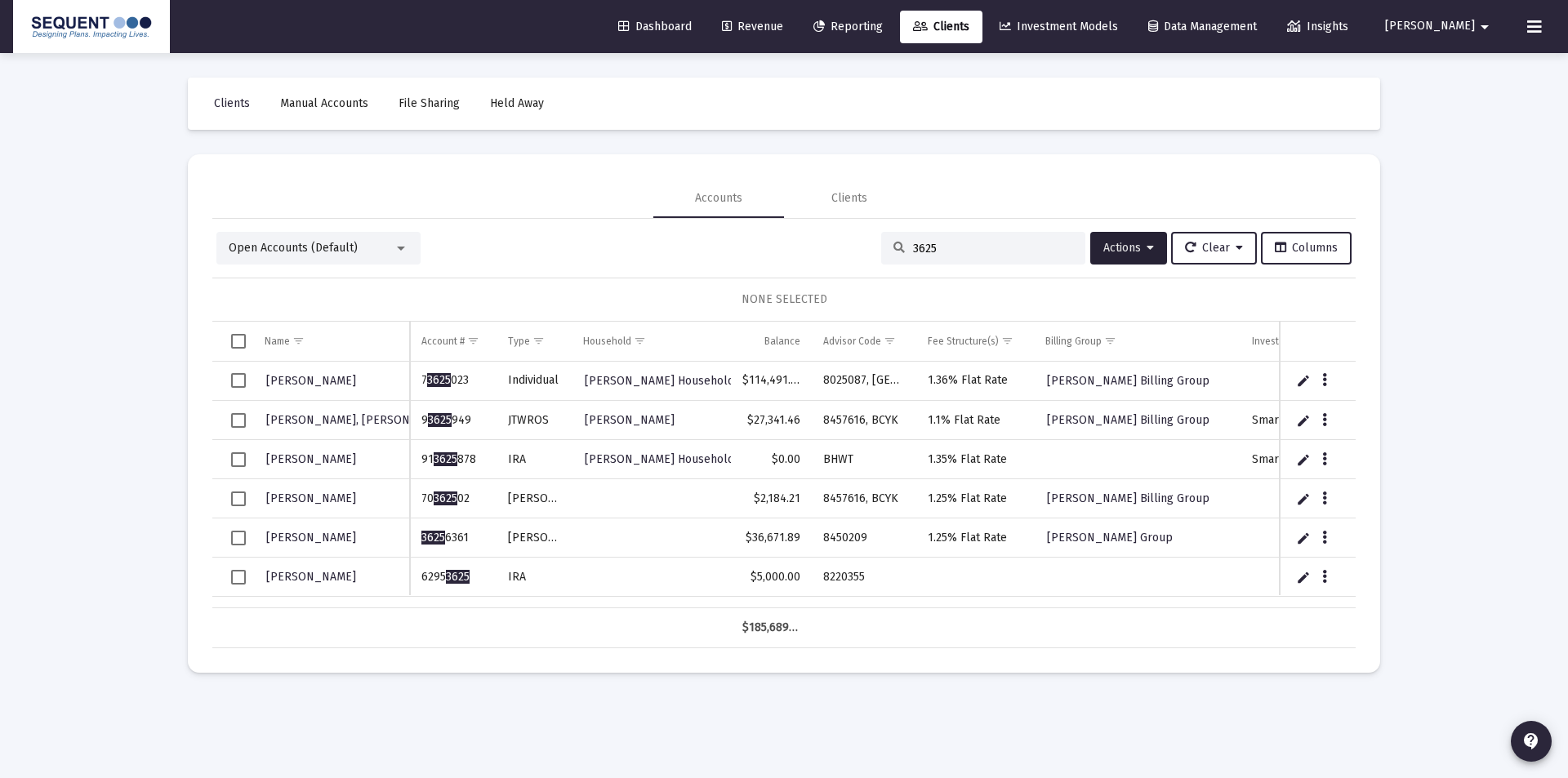
click at [826, 581] on td "8220355" at bounding box center [863, 576] width 104 height 39
copy td "8220355"
drag, startPoint x: 936, startPoint y: 572, endPoint x: 954, endPoint y: 572, distance: 18.0
click at [936, 572] on td "Data grid" at bounding box center [975, 576] width 118 height 39
click at [1322, 573] on icon "Data grid" at bounding box center [1325, 577] width 5 height 20
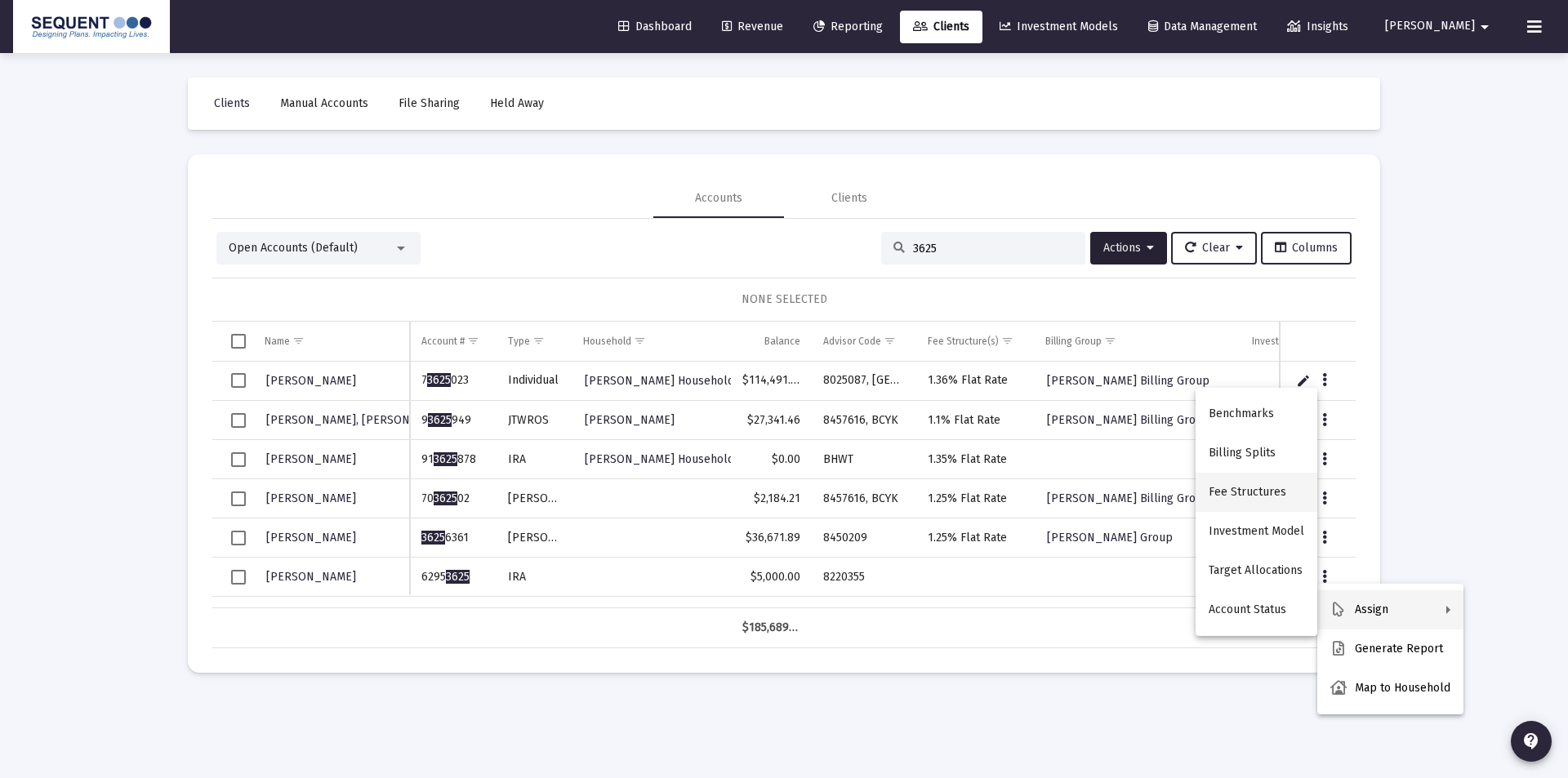
click at [1244, 484] on button "Fee Structures" at bounding box center [1256, 492] width 122 height 39
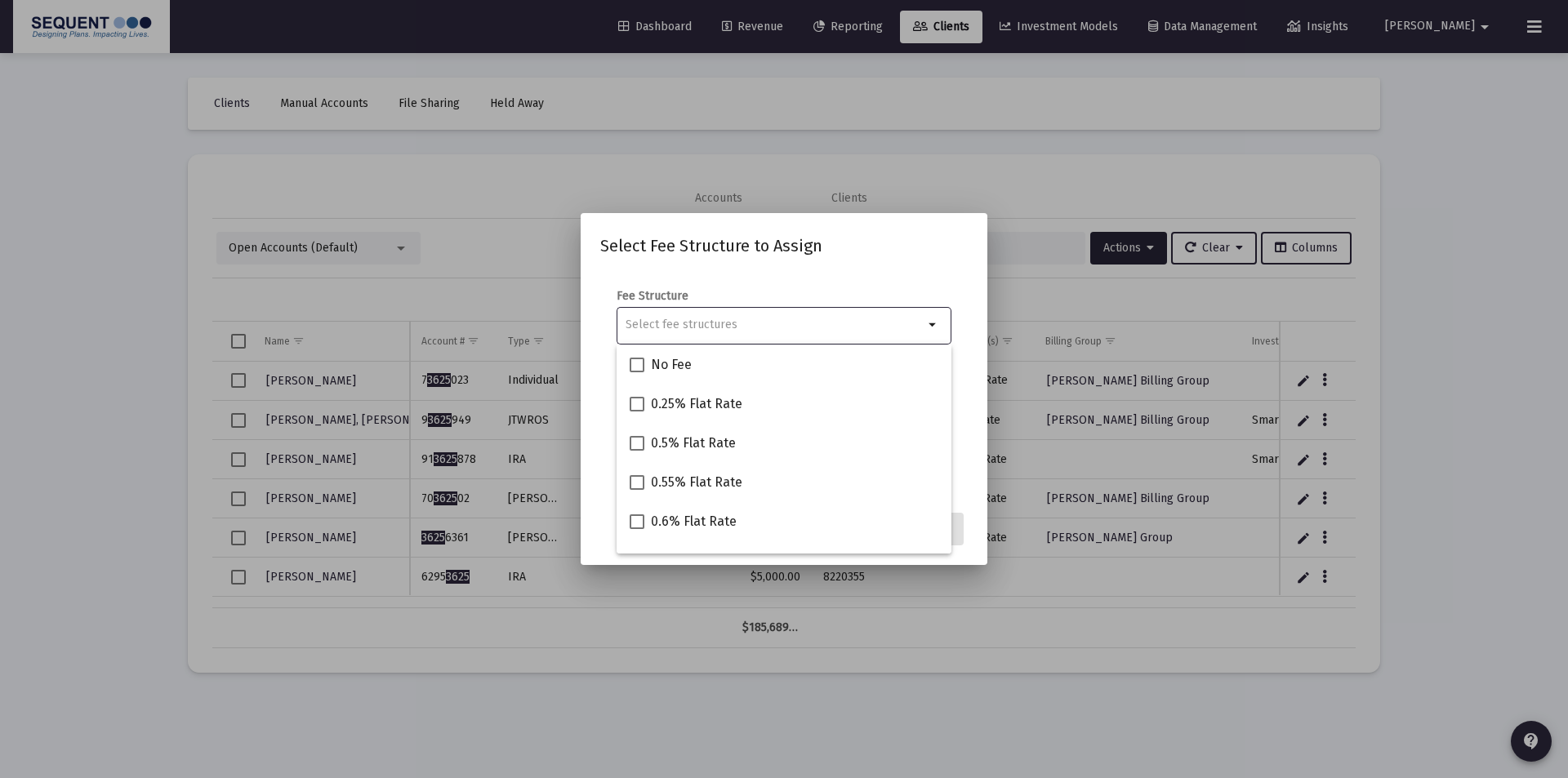
click at [729, 326] on input "Selection" at bounding box center [774, 324] width 298 height 13
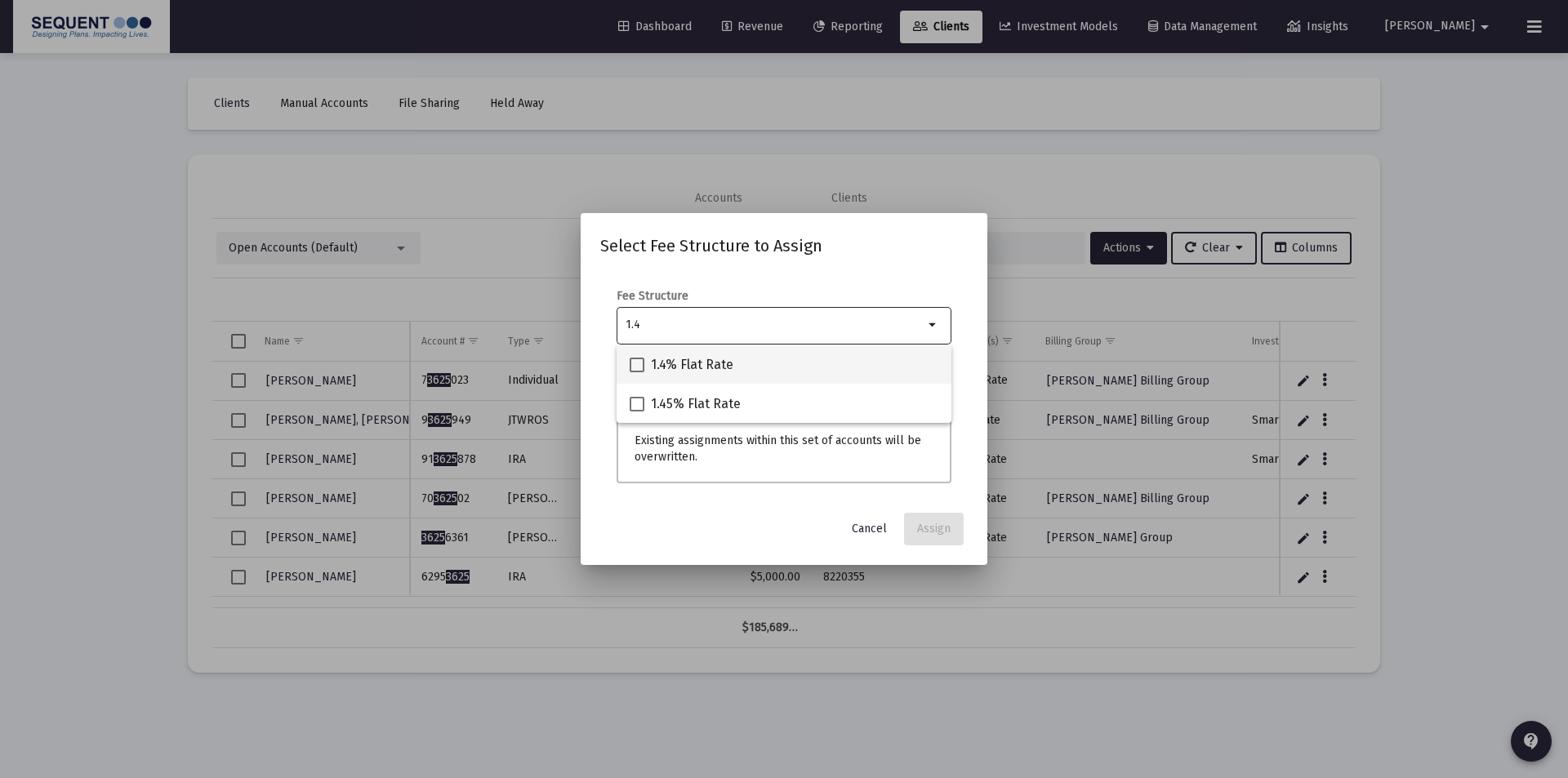
click at [628, 366] on mat-option "1.4% Flat Rate" at bounding box center [784, 363] width 335 height 39
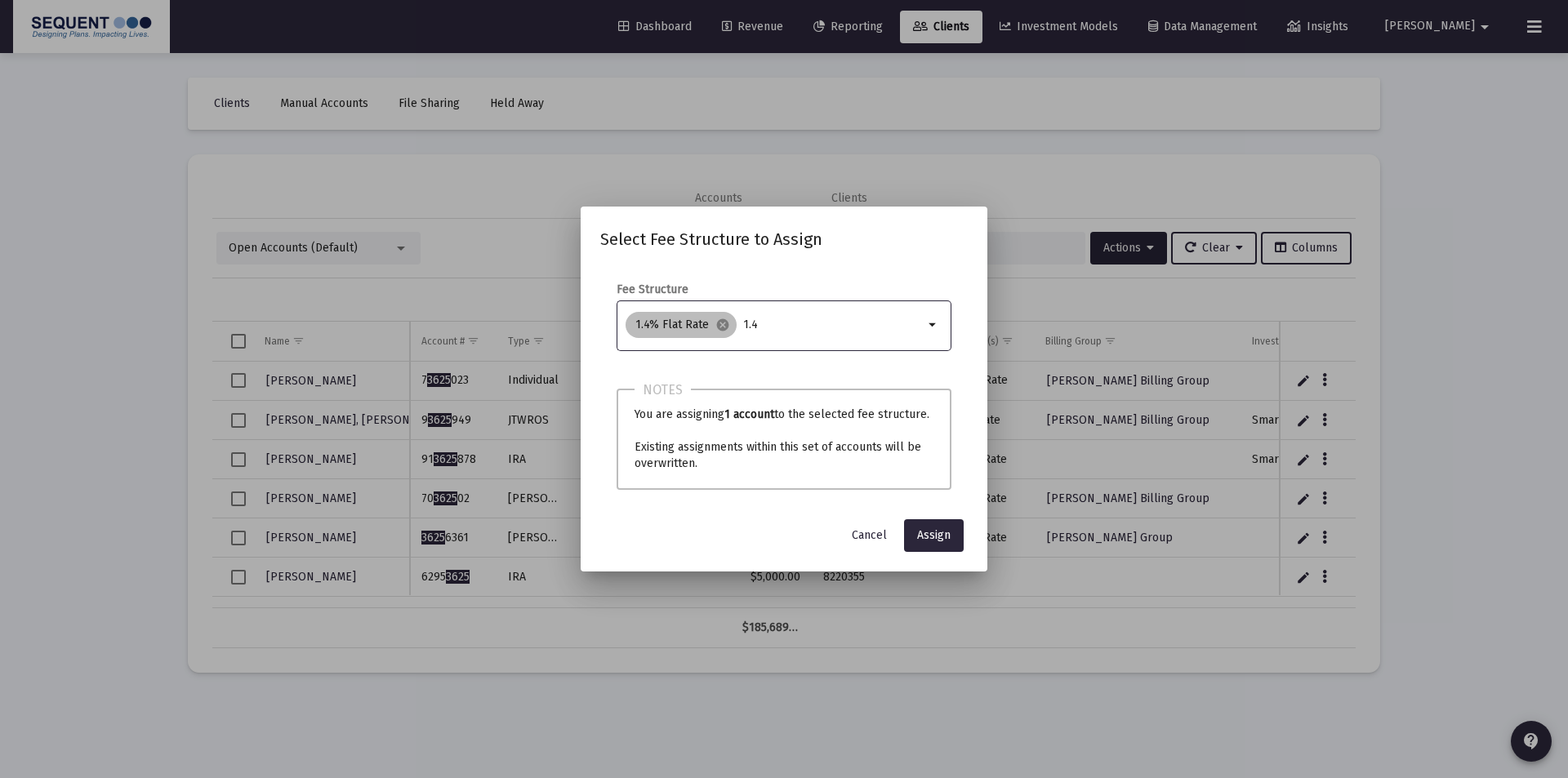
click at [804, 333] on div "1.4% Flat Rate cancel 1.4" at bounding box center [774, 325] width 305 height 33
click at [805, 326] on input "1.4" at bounding box center [833, 324] width 180 height 13
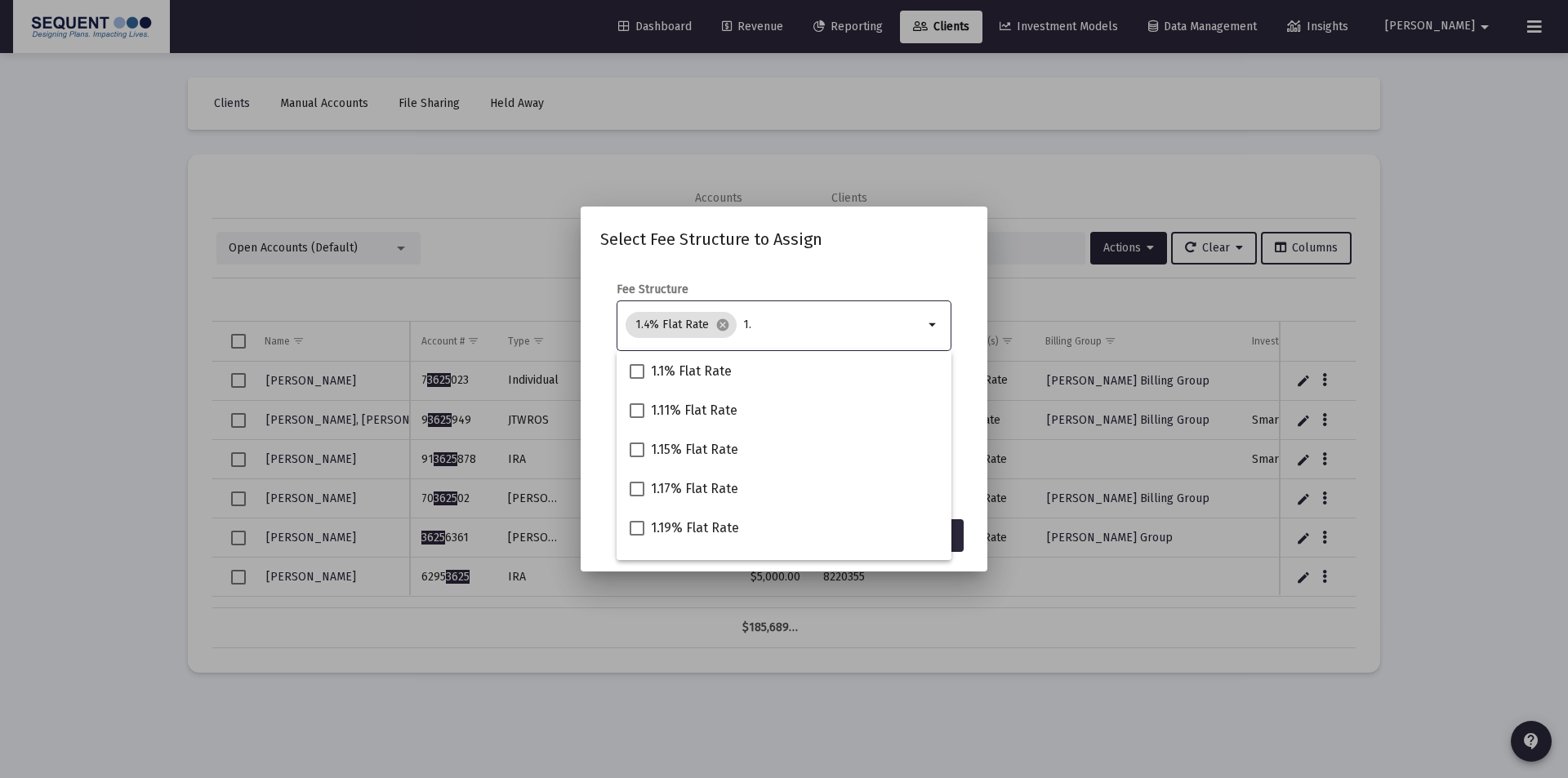
type input "1"
click at [888, 240] on h2 "Select Fee Structure to Assign" at bounding box center [784, 239] width 368 height 26
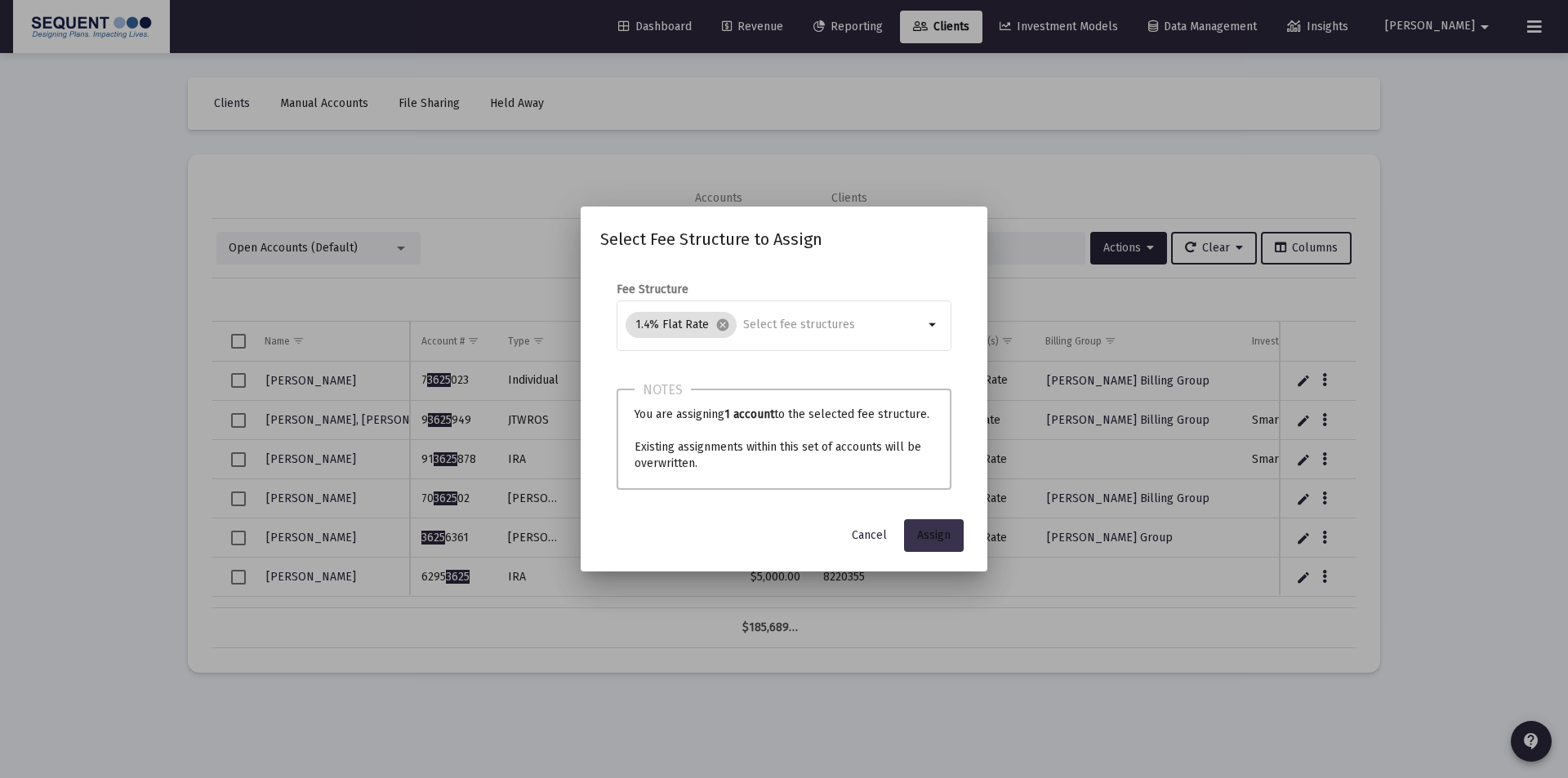
click at [934, 533] on span "Assign" at bounding box center [934, 535] width 34 height 14
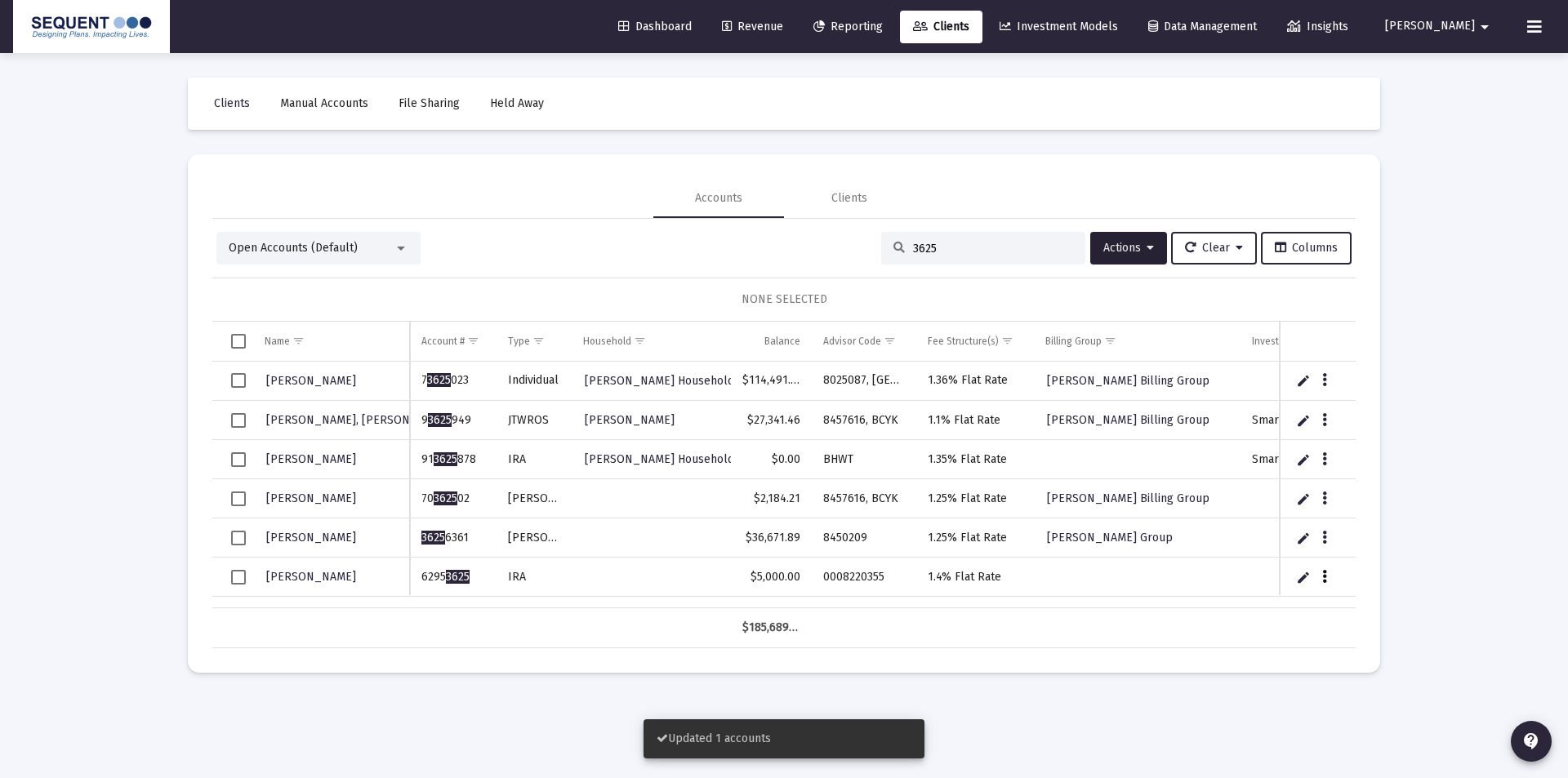
click at [1326, 575] on icon "Data grid" at bounding box center [1325, 577] width 5 height 20
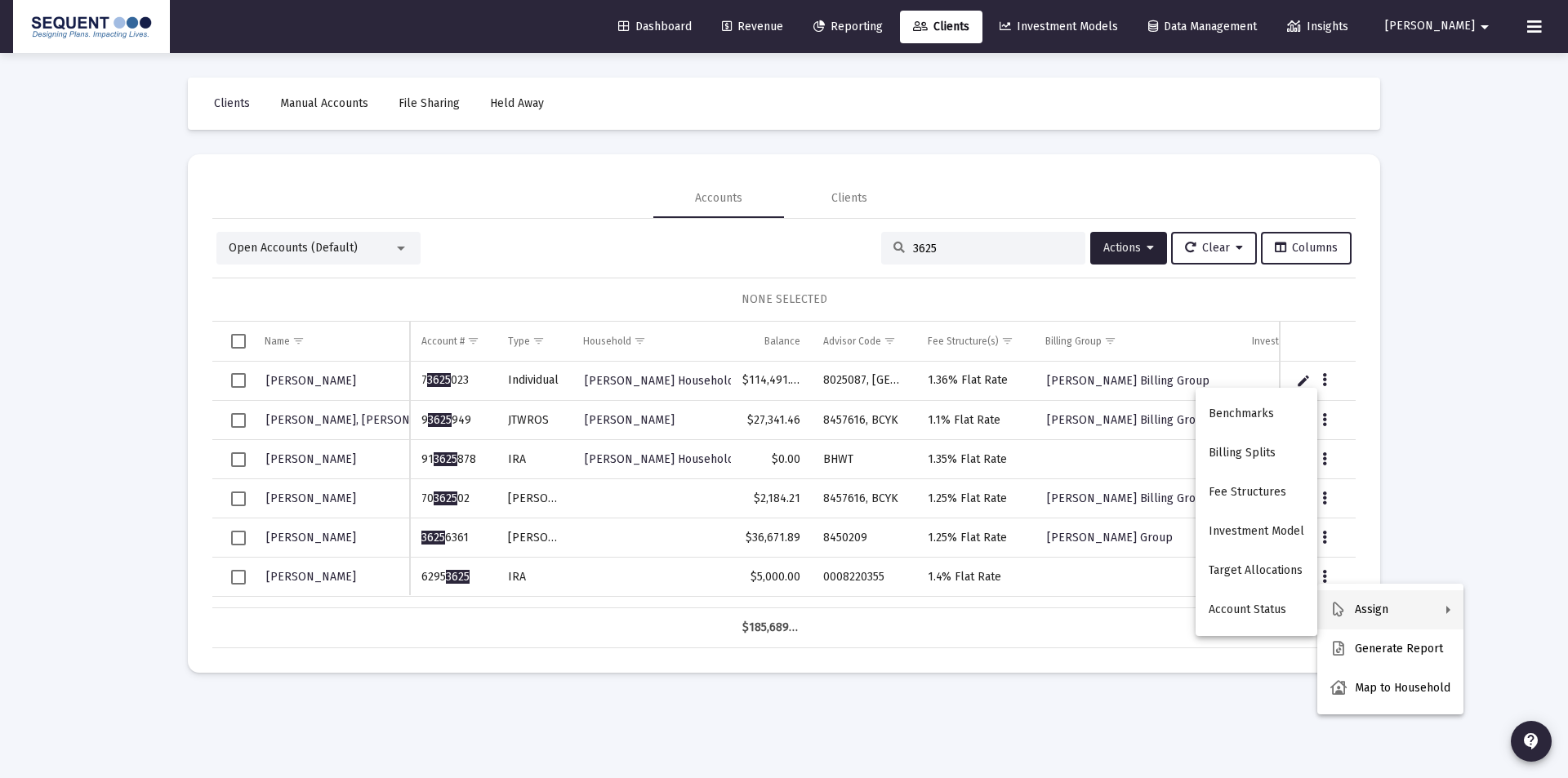
click at [1111, 641] on div at bounding box center [784, 389] width 1568 height 778
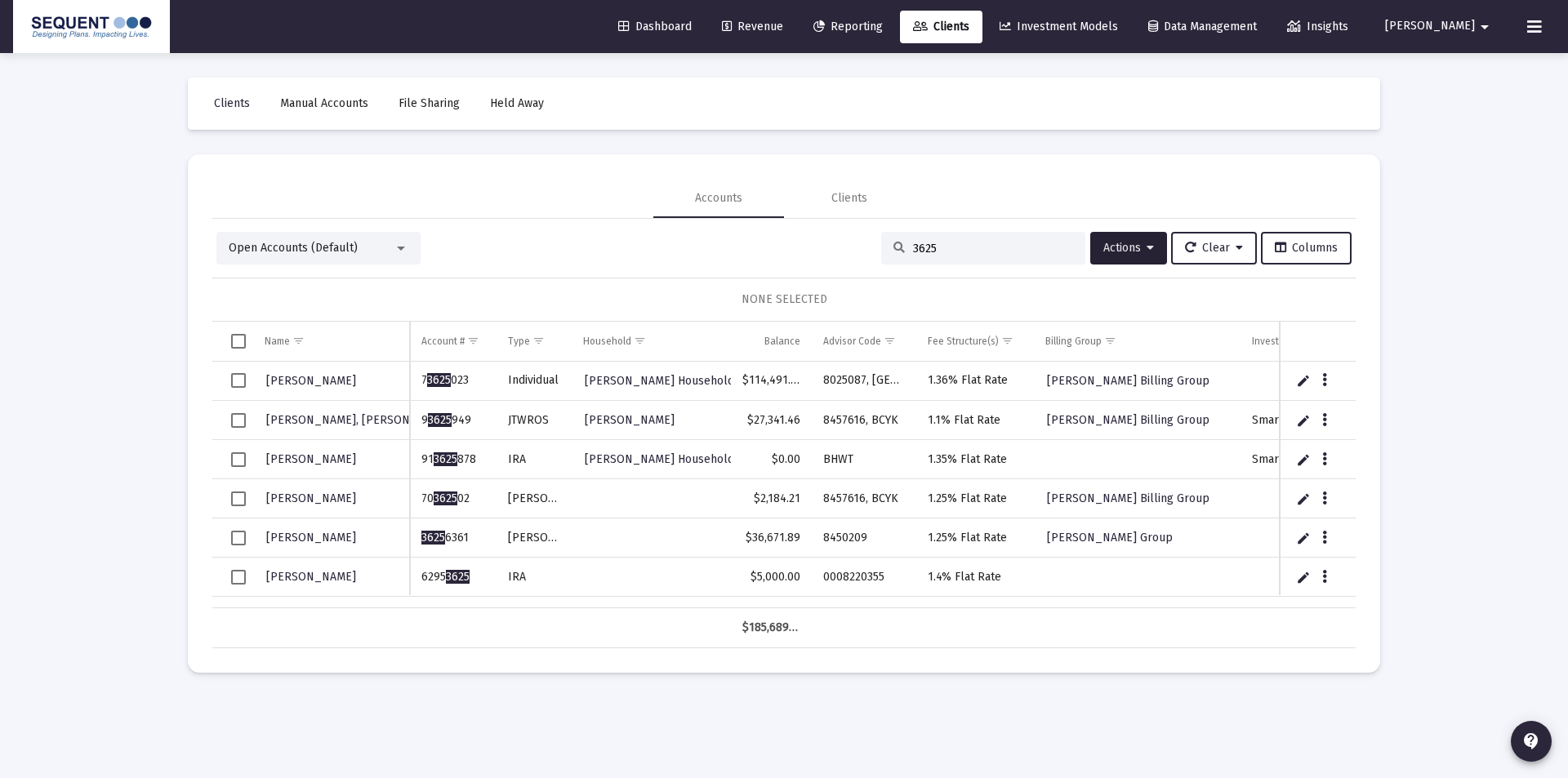
click at [233, 576] on span "Select row" at bounding box center [238, 576] width 15 height 15
click at [1127, 243] on span "Actions" at bounding box center [1128, 248] width 51 height 14
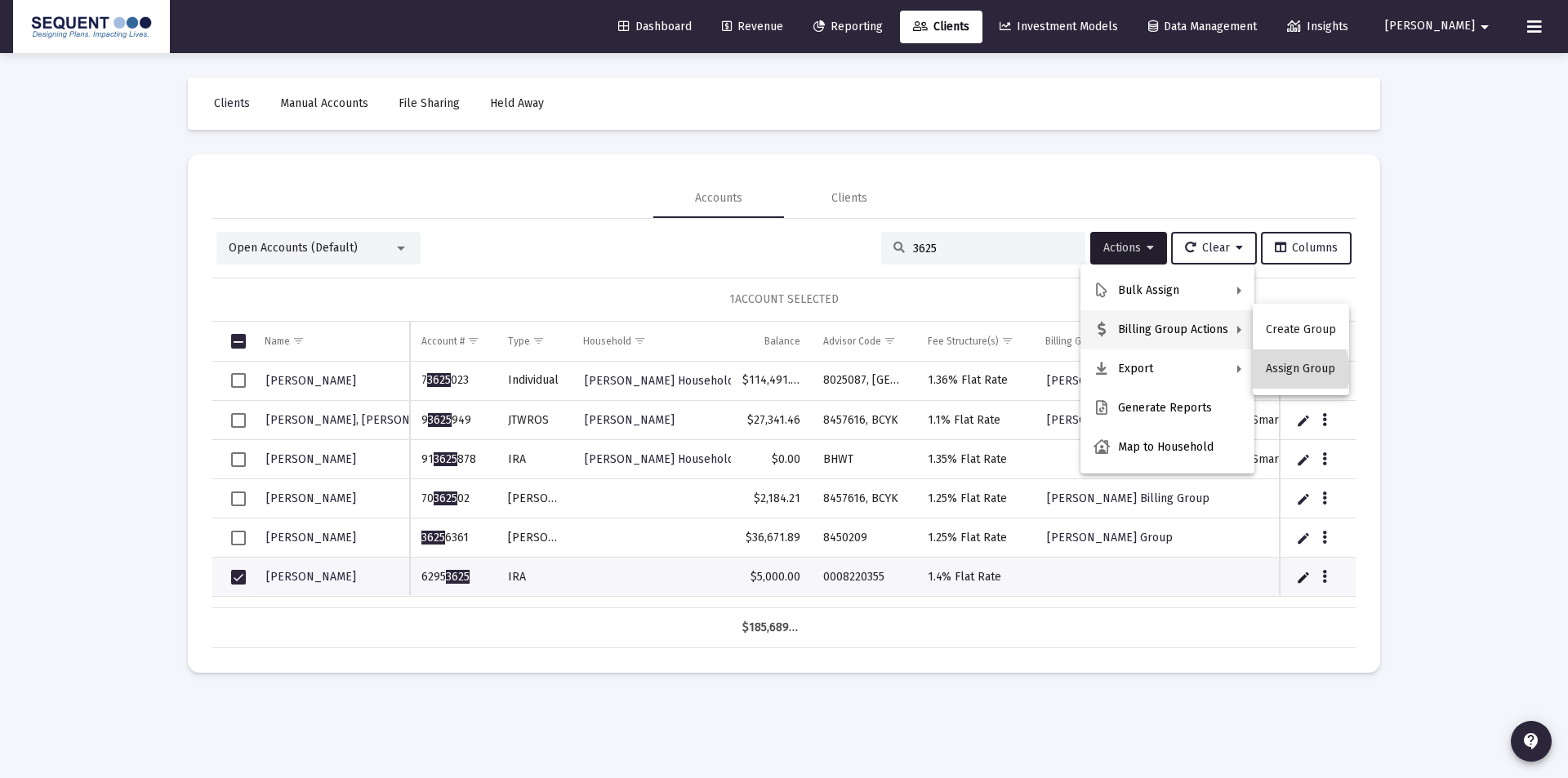
click at [1287, 371] on button "Assign Group" at bounding box center [1300, 368] width 97 height 39
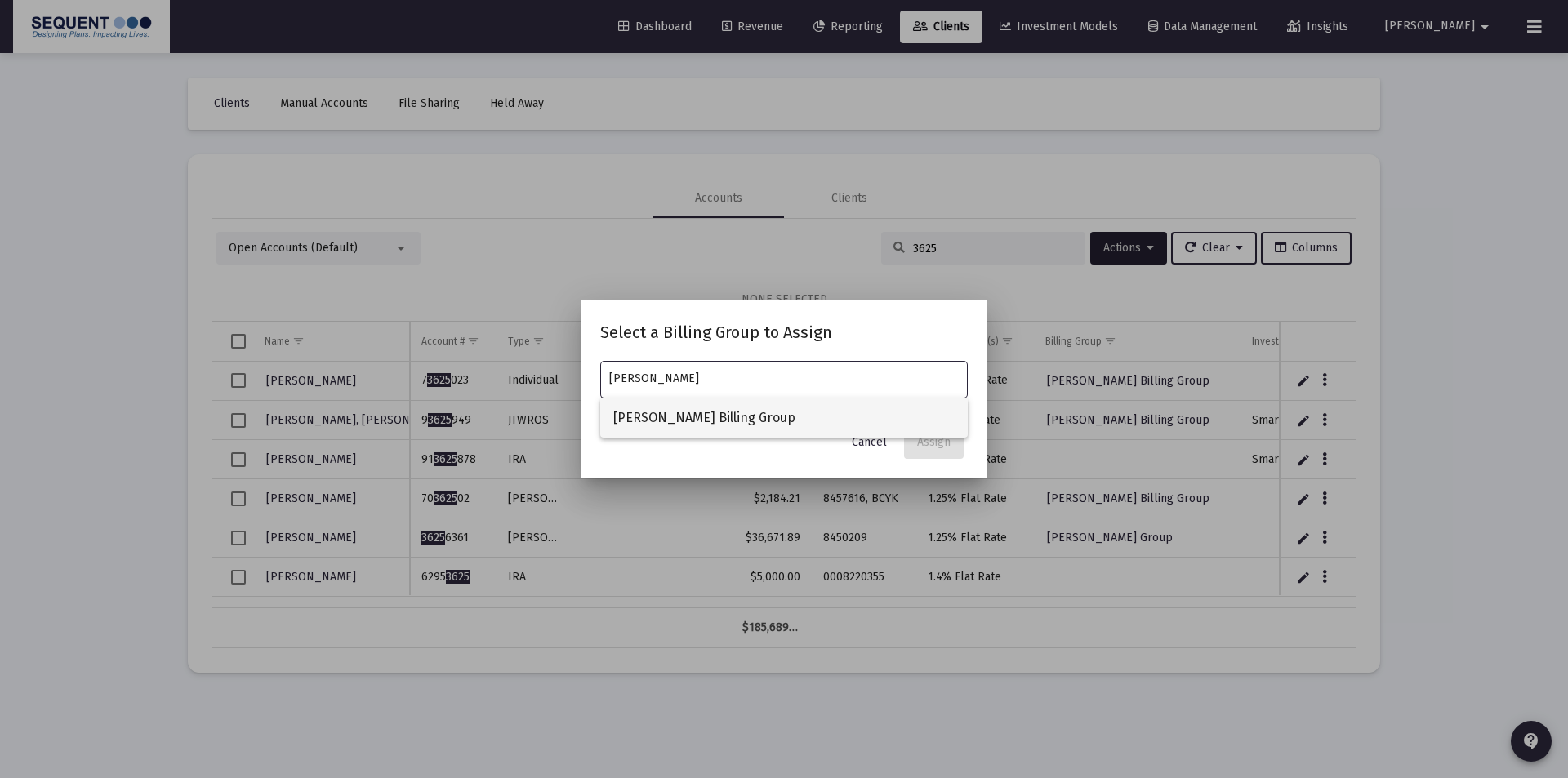
click at [705, 413] on span "[PERSON_NAME] Billing Group" at bounding box center [784, 417] width 341 height 39
type input "[PERSON_NAME] Billing Group"
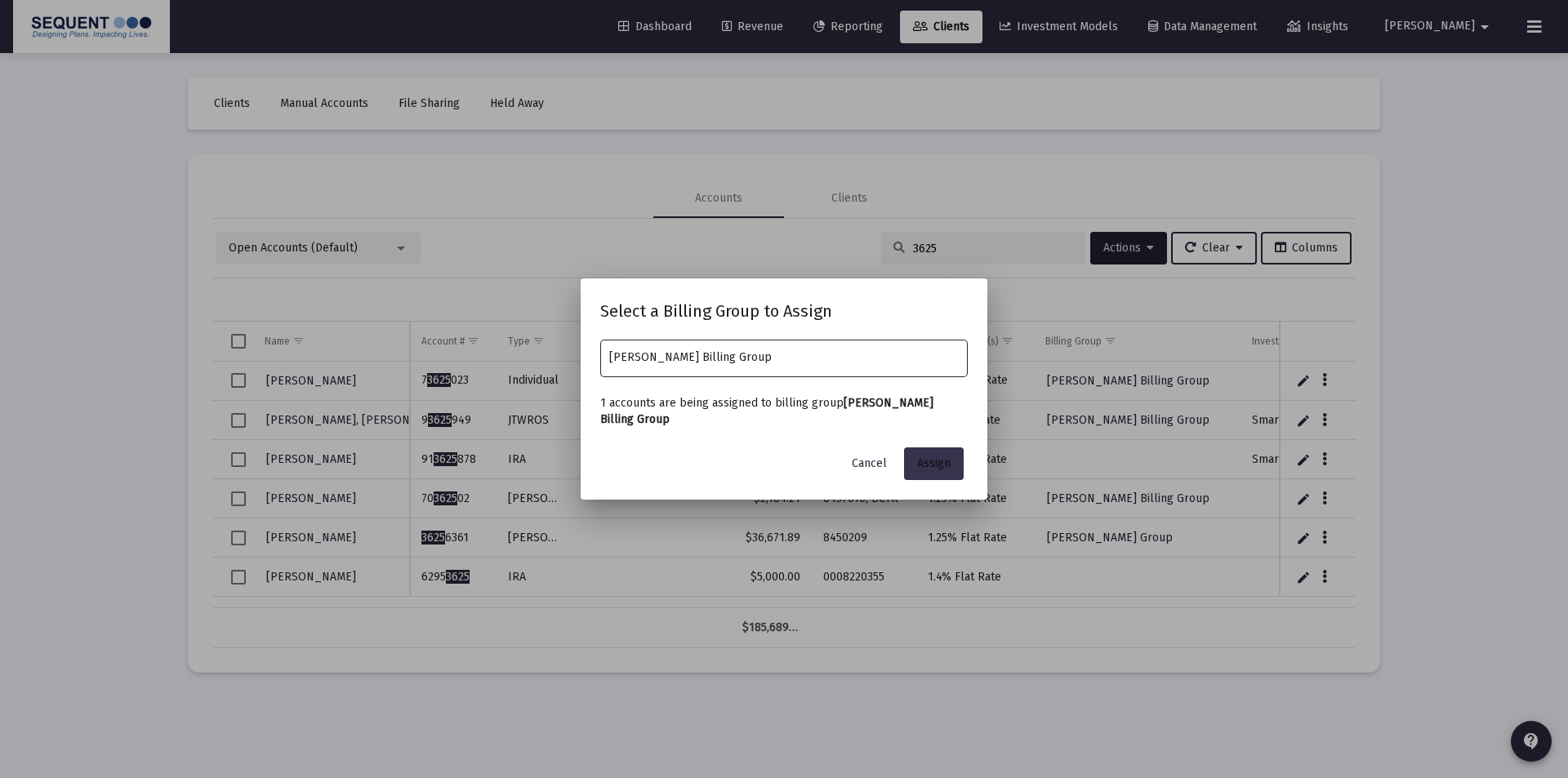
click at [924, 462] on span "Assign" at bounding box center [934, 463] width 34 height 14
